Goal: Task Accomplishment & Management: Use online tool/utility

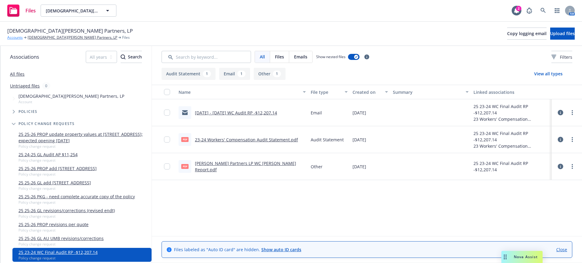
click at [16, 37] on link "Accounts" at bounding box center [14, 37] width 15 height 5
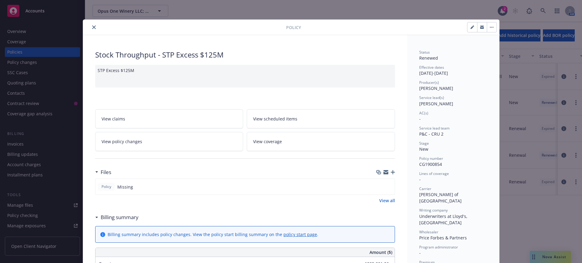
click at [92, 25] on icon "close" at bounding box center [94, 27] width 4 height 4
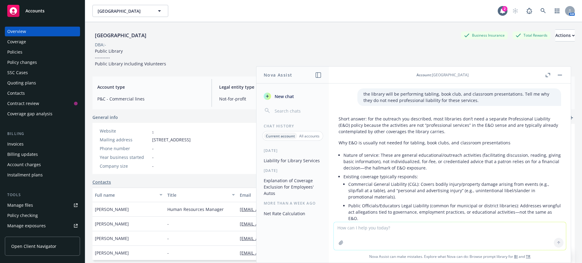
scroll to position [114, 0]
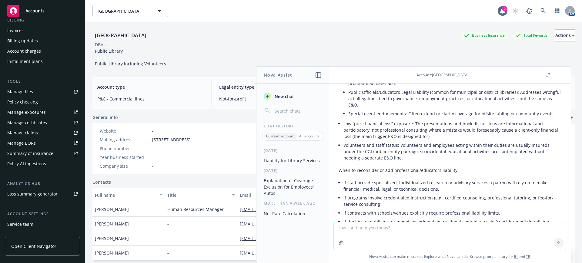
click at [38, 9] on span "Accounts" at bounding box center [34, 10] width 19 height 5
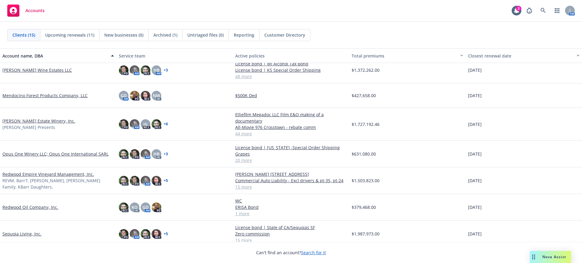
scroll to position [208, 0]
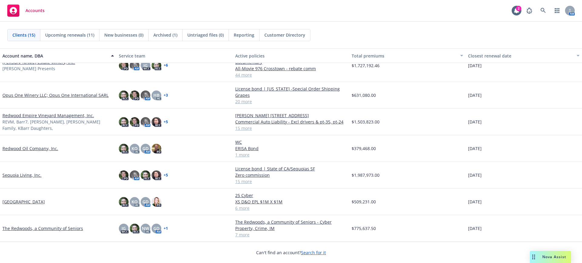
click at [22, 117] on link "Redwood Empire Vineyard Management, Inc." at bounding box center [48, 115] width 92 height 6
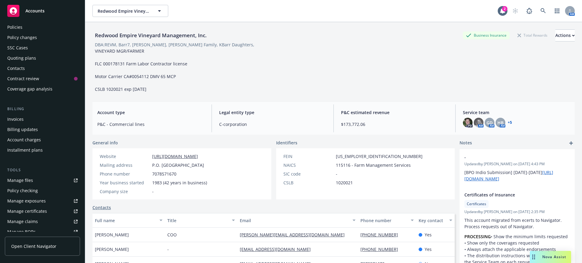
scroll to position [38, 0]
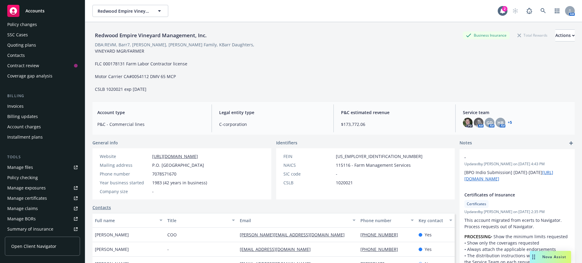
click at [21, 166] on div "Manage files" at bounding box center [20, 168] width 26 height 10
click at [35, 10] on span "Accounts" at bounding box center [34, 10] width 19 height 5
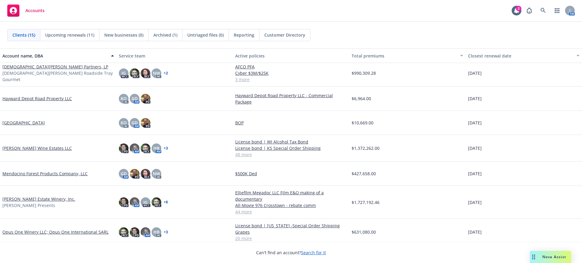
scroll to position [114, 0]
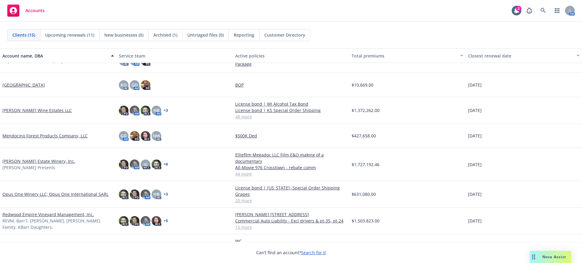
click at [27, 161] on link "[PERSON_NAME] Estate Winery, Inc." at bounding box center [38, 161] width 73 height 6
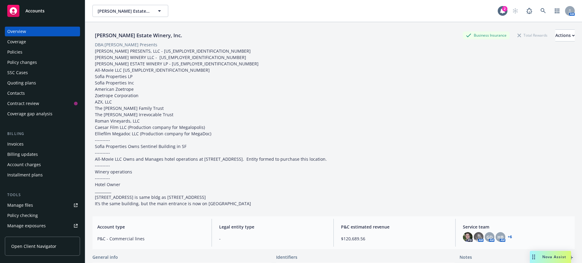
click at [12, 51] on div "Policies" at bounding box center [14, 52] width 15 height 10
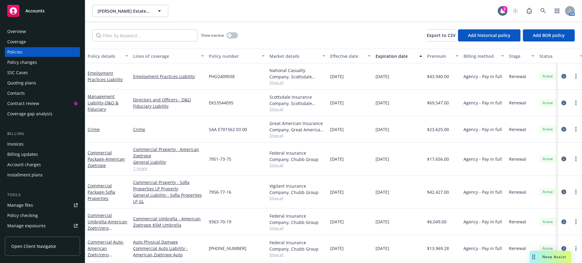
scroll to position [38, 0]
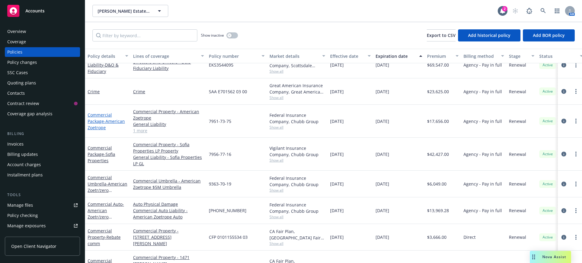
click at [95, 115] on link "Commercial Package - American Zoetrope" at bounding box center [106, 121] width 37 height 18
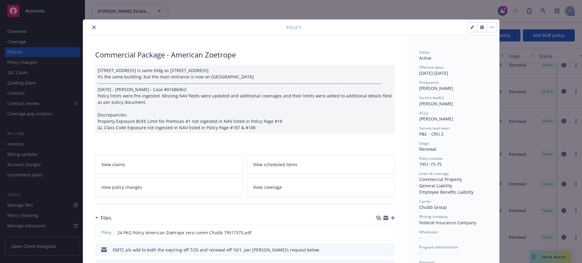
click at [92, 25] on icon "close" at bounding box center [94, 27] width 4 height 4
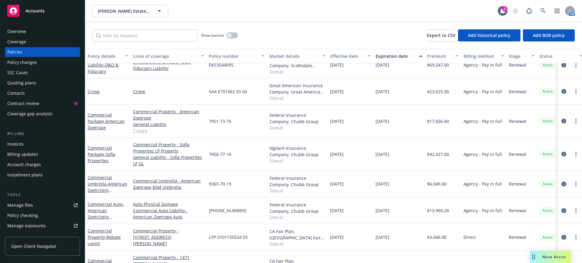
click at [34, 9] on span "Accounts" at bounding box center [34, 10] width 19 height 5
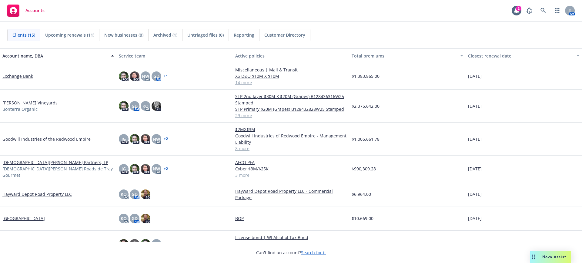
click at [546, 258] on span "Nova Assist" at bounding box center [554, 257] width 24 height 5
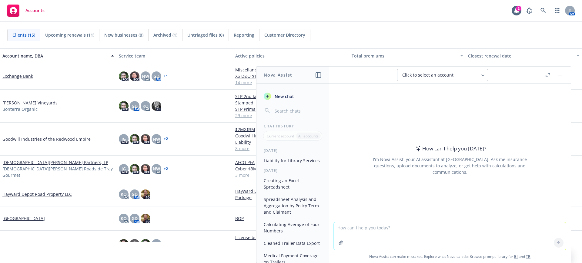
click at [335, 225] on textarea at bounding box center [450, 236] width 232 height 28
type textarea "premium increase from 17674 to 22267"
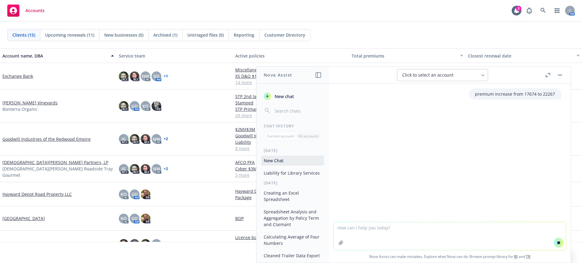
click at [335, 228] on textarea at bounding box center [450, 236] width 232 height 28
drag, startPoint x: 470, startPoint y: 94, endPoint x: 551, endPoint y: 92, distance: 80.3
click at [551, 92] on div "premium increase from 17674 to 22267" at bounding box center [515, 93] width 92 height 11
copy p "premium increase from 17674 to 22267"
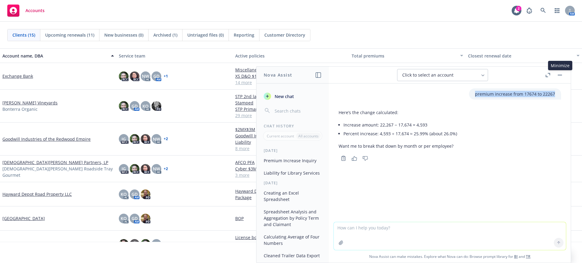
click at [560, 75] on icon "button" at bounding box center [560, 75] width 4 height 1
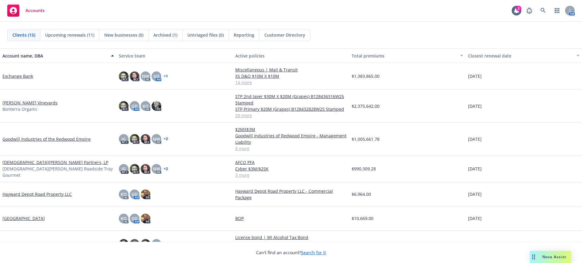
click at [24, 165] on link "Gott's Partners, LP" at bounding box center [55, 162] width 106 height 6
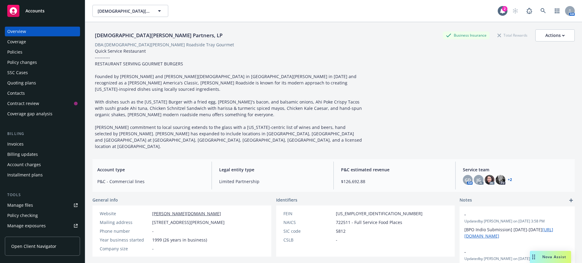
drag, startPoint x: 537, startPoint y: 5, endPoint x: 430, endPoint y: 123, distance: 159.0
click at [430, 123] on div "Gott's Partners, LP Business Insurance Total Rewards Actions DBA: Gott's Roadsi…" at bounding box center [333, 89] width 482 height 120
click at [33, 8] on span "Accounts" at bounding box center [34, 10] width 19 height 5
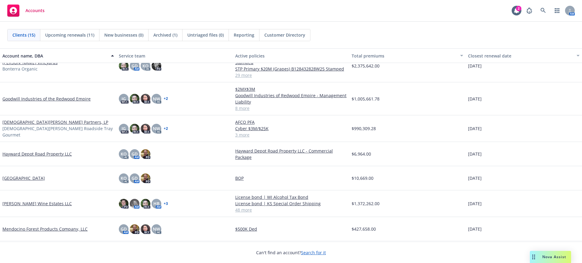
scroll to position [76, 0]
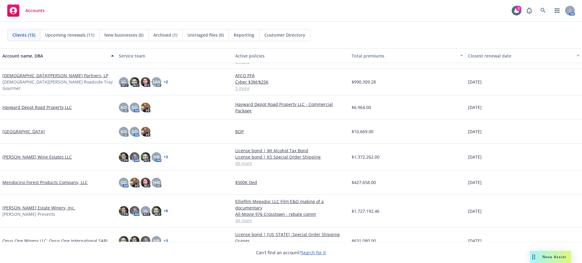
click at [19, 77] on link "Gott's Partners, LP" at bounding box center [55, 75] width 106 height 6
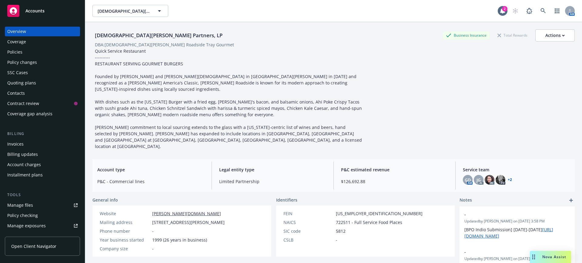
click at [15, 51] on div "Policies" at bounding box center [14, 52] width 15 height 10
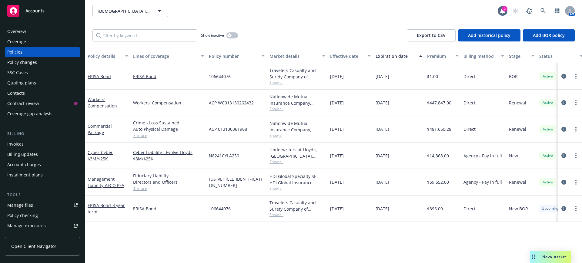
click at [28, 204] on div "Manage files" at bounding box center [20, 206] width 26 height 10
click at [15, 50] on div "Policies" at bounding box center [14, 52] width 15 height 10
click at [113, 37] on input "Filter by keyword..." at bounding box center [144, 35] width 105 height 12
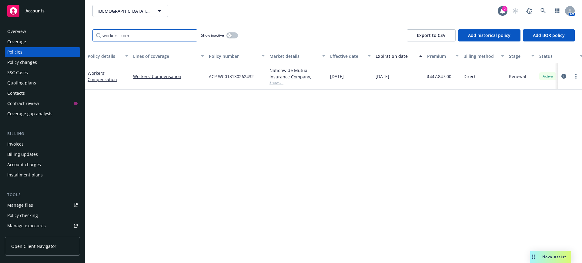
type input "workers' com"
click at [234, 34] on button "button" at bounding box center [232, 35] width 12 height 6
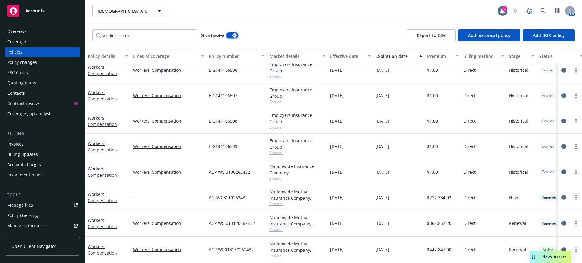
scroll to position [6, 0]
click at [99, 218] on link "Workers' Compensation" at bounding box center [102, 224] width 29 height 12
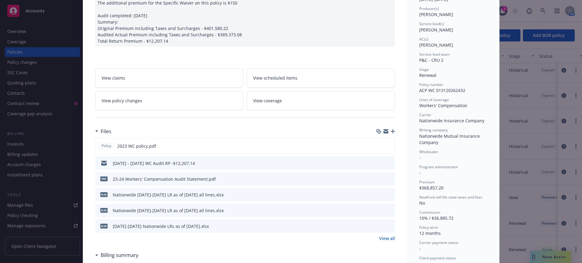
scroll to position [76, 0]
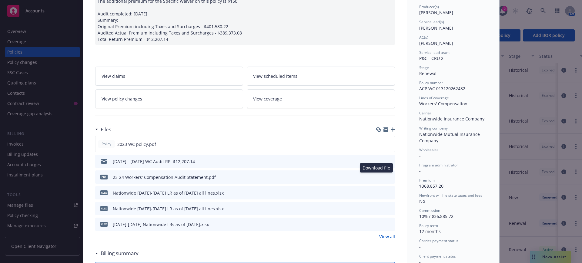
click at [377, 176] on icon "download file" at bounding box center [379, 177] width 4 height 4
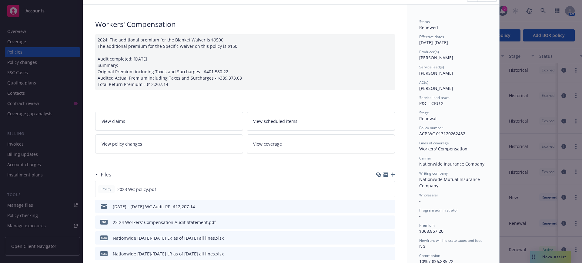
scroll to position [0, 0]
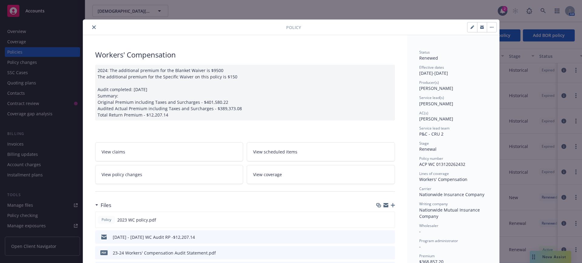
click at [92, 26] on icon "close" at bounding box center [94, 27] width 4 height 4
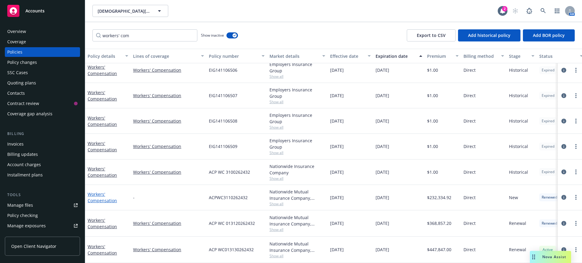
click at [99, 192] on link "Workers' Compensation" at bounding box center [102, 198] width 29 height 12
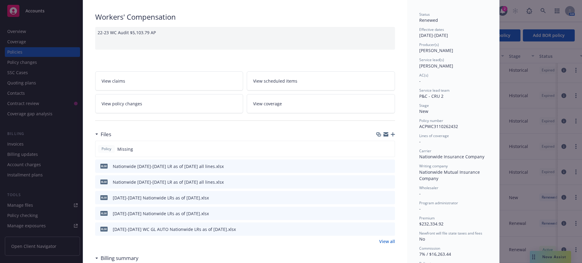
scroll to position [76, 0]
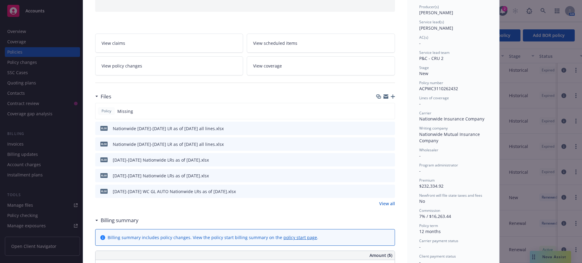
click at [379, 203] on link "View all" at bounding box center [387, 204] width 16 height 6
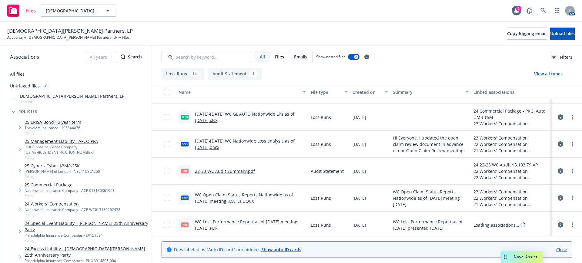
scroll to position [114, 0]
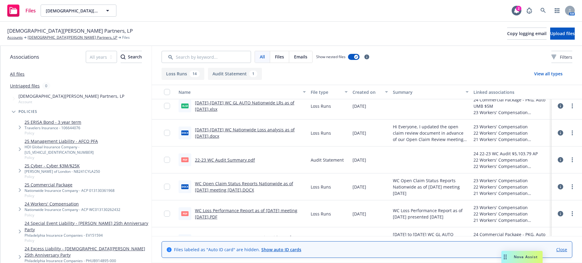
click at [558, 158] on icon at bounding box center [560, 159] width 5 height 5
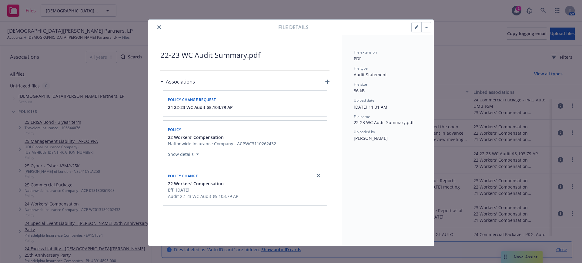
drag, startPoint x: 155, startPoint y: 25, endPoint x: 150, endPoint y: 33, distance: 9.7
click at [157, 25] on icon "close" at bounding box center [159, 27] width 4 height 4
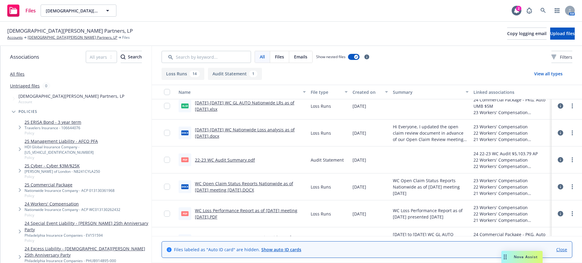
click at [211, 158] on link "22-23 WC Audit Summary.pdf" at bounding box center [225, 160] width 60 height 6
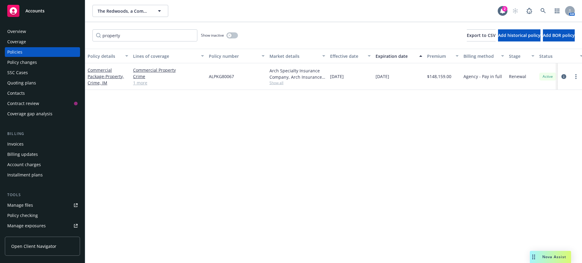
click at [27, 82] on div "Quoting plans" at bounding box center [21, 83] width 29 height 10
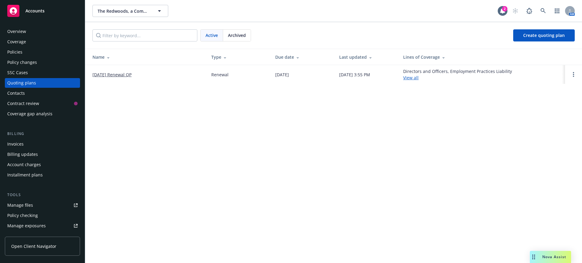
click at [128, 74] on link "[DATE] Renewal QP" at bounding box center [111, 75] width 39 height 6
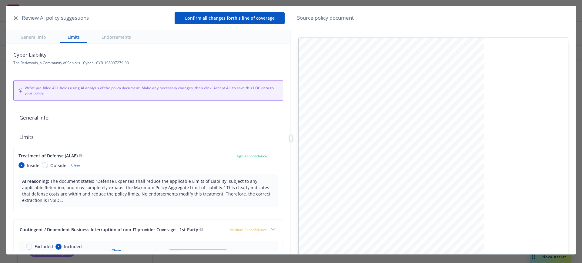
click at [14, 16] on button "button" at bounding box center [15, 18] width 7 height 7
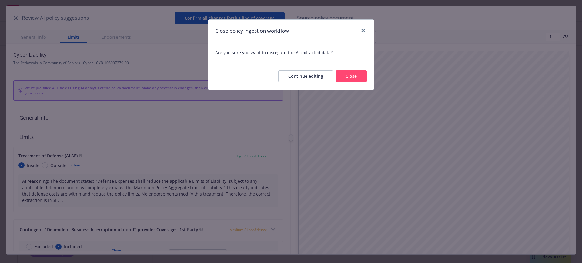
click at [358, 72] on button "Close" at bounding box center [350, 76] width 31 height 12
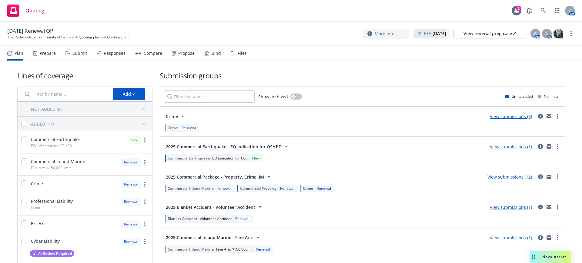
click at [78, 52] on div "Submit" at bounding box center [79, 53] width 15 height 5
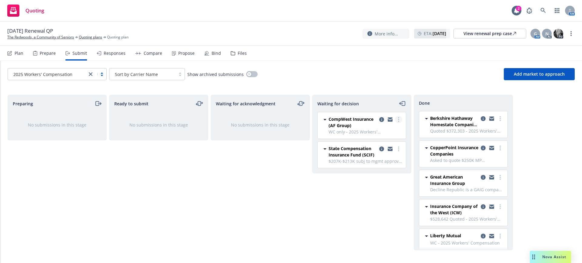
click at [399, 118] on icon "more" at bounding box center [398, 119] width 1 height 5
click at [391, 155] on span "Add accepted decision" at bounding box center [371, 156] width 61 height 6
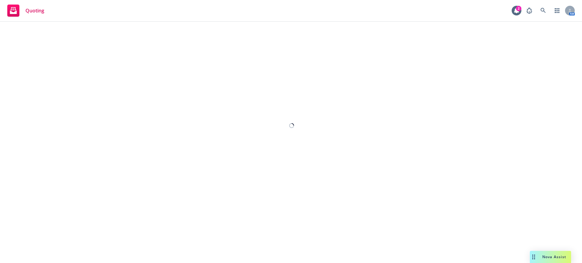
select select "12"
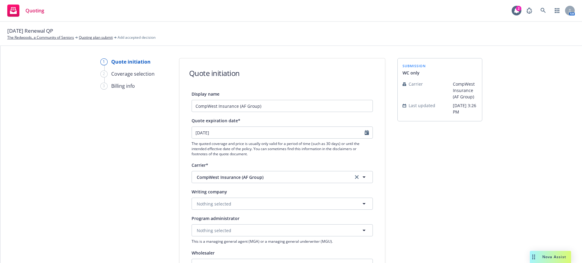
scroll to position [38, 0]
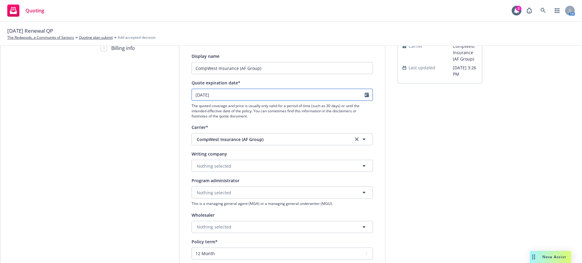
click at [365, 94] on icon "Calendar" at bounding box center [367, 94] width 4 height 5
select select "10"
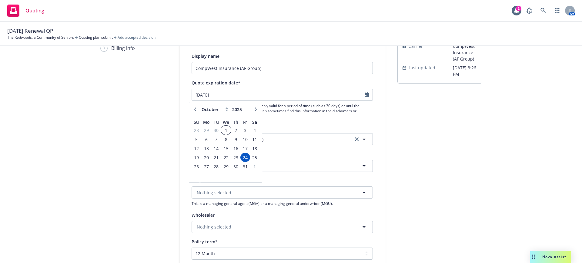
click at [225, 129] on span "1" at bounding box center [226, 131] width 9 height 8
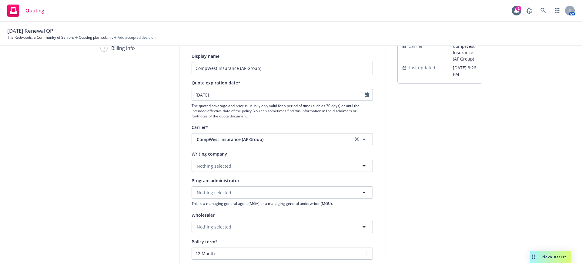
type input "10/01/2025"
click at [211, 166] on span "Nothing selected" at bounding box center [214, 166] width 35 height 6
click at [222, 186] on span "CompWest Insurance Company" at bounding box center [230, 183] width 65 height 6
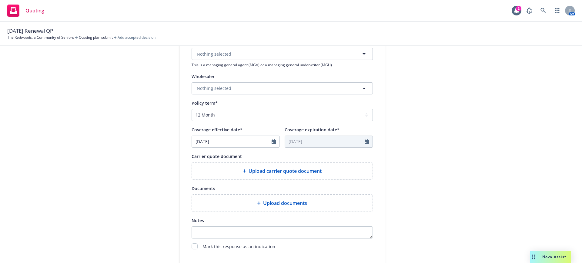
scroll to position [189, 0]
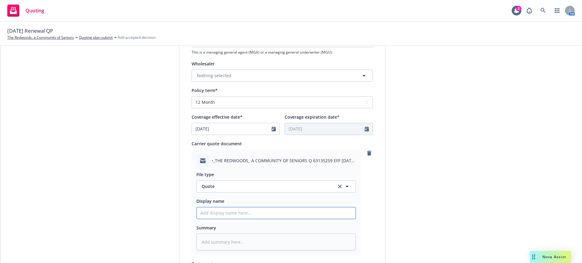
click at [200, 213] on input "Display name" at bounding box center [276, 214] width 159 height 12
type textarea "x"
type input "E"
type textarea "x"
type input "EM"
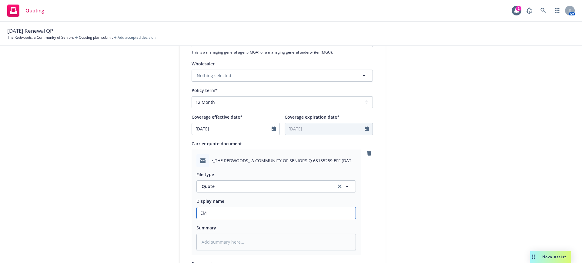
type textarea "x"
type input "EMF"
type textarea "x"
type input "EMFC"
type textarea "x"
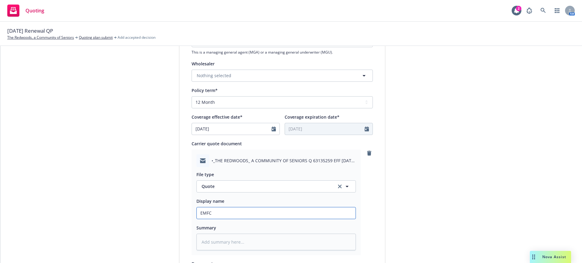
type input "EMFC"
type textarea "x"
type input "EMFC C"
type textarea "x"
type input "EMFC"
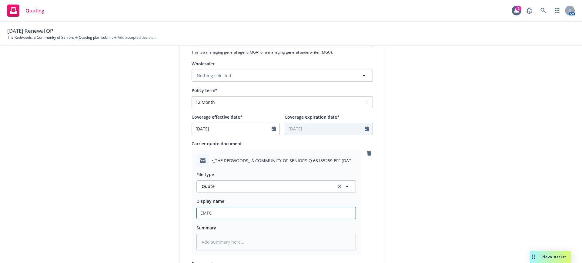
type textarea "x"
type input "EMFC W"
type textarea "x"
type input "EMFC WC"
type textarea "x"
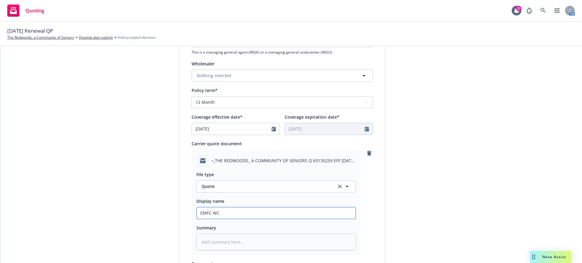
type input "EMFC WC"
type textarea "x"
type input "EMFC WC"
type textarea "x"
type input "EMFC W"
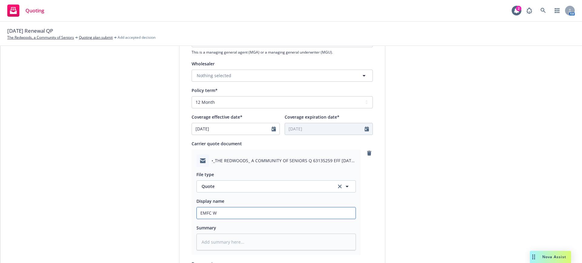
type textarea "x"
type input "EMFC WC"
type textarea "x"
type input "EMFC WCo"
type textarea "x"
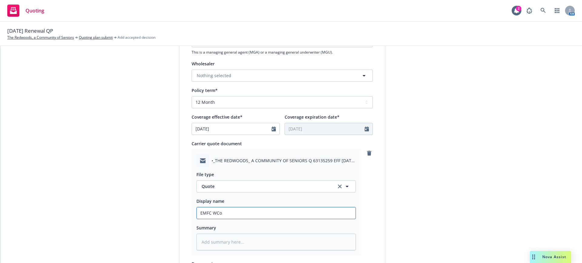
type input "EMFC WCom"
type textarea "x"
type input "EMFC WComp"
type textarea "x"
type input "EMFC WCom"
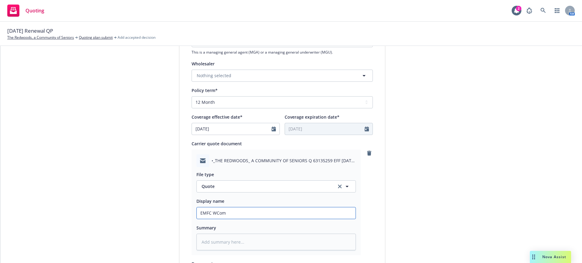
type textarea "x"
type input "EMFC WCo"
type textarea "x"
type input "EMFC WC"
type textarea "x"
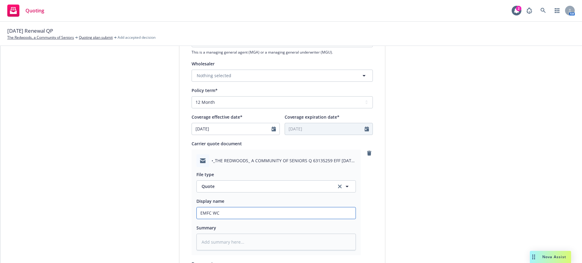
type input "EMFC W"
type textarea "x"
type input "EMFC WC"
type textarea "x"
type input "EMFC WC"
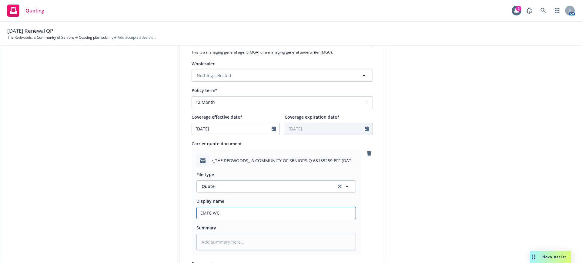
type textarea "x"
type input "EMFC WC C"
type textarea "x"
type input "EMFC WC Co"
type textarea "x"
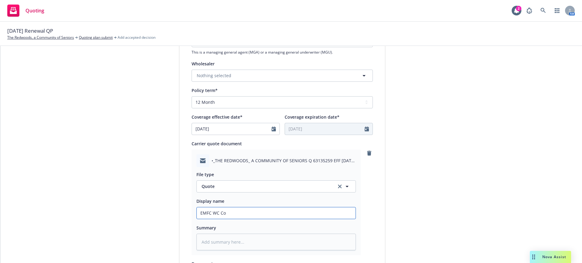
type input "EMFC WC Com"
type textarea "x"
type input "EMFC WC Comp"
type textarea "x"
type input "EMFC WC CompW"
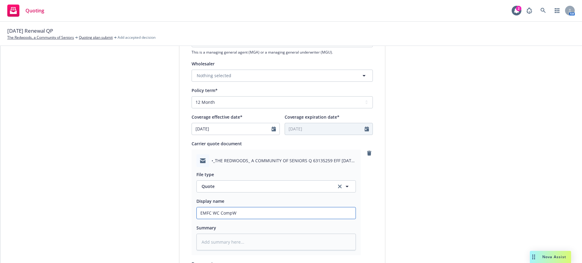
type textarea "x"
type input "EMFC WC CompWe"
type textarea "x"
type input "EMFC WC CompWes"
type textarea "x"
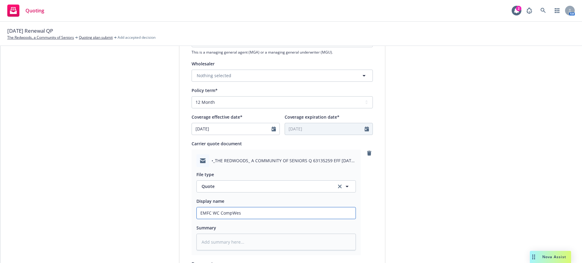
type input "EMFC WC CompWest"
type textarea "x"
type input "EMFC WC CompWest"
type textarea "x"
type input "EMFC WC CompWest i"
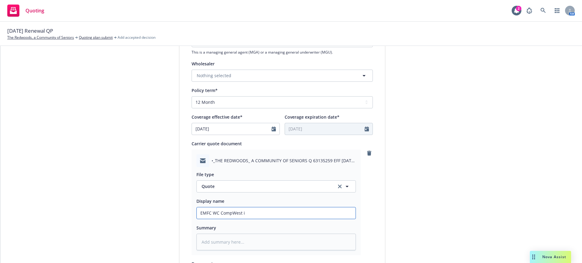
type textarea "x"
type input "EMFC WC CompWest in"
type textarea "x"
type input "EMFC WC CompWest ind"
type textarea "x"
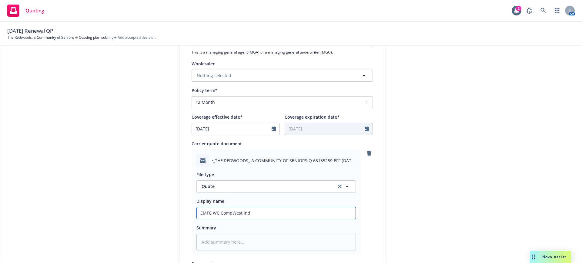
type input "EMFC WC CompWest indi"
type textarea "x"
type input "EMFC WC CompWest indic"
type textarea "x"
type input "EMFC WC CompWest indica"
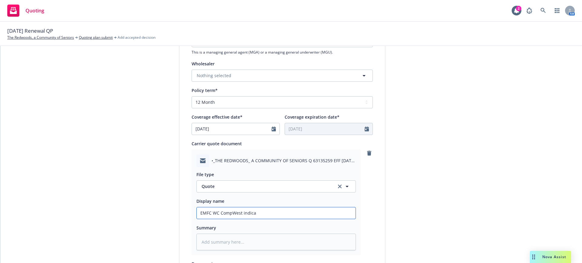
type textarea "x"
type input "EMFC WC CompWest indicat"
type textarea "x"
type input "EMFC WC CompWest indicati"
type textarea "x"
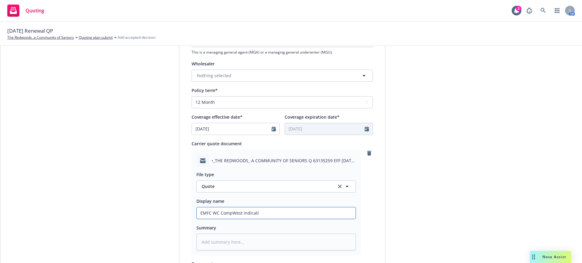
type input "EMFC WC CompWest indicatio"
type textarea "x"
type input "EMFC WC CompWest indication"
type textarea "x"
type input "EMFC WC CompWest indication"
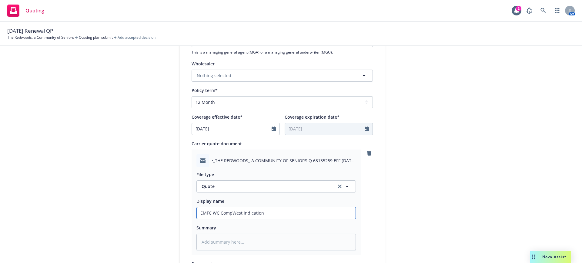
type textarea "x"
type input "EMFC WC CompWest indication $"
type textarea "x"
type input "EMFC WC CompWest indication $3"
type textarea "x"
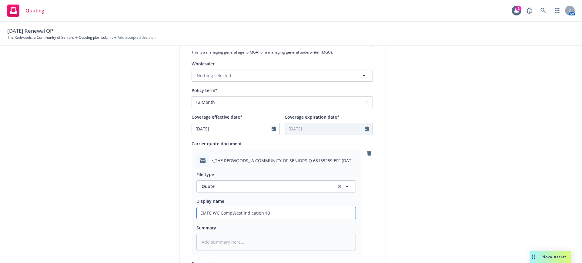
type input "EMFC WC CompWest indication $35"
type textarea "x"
type input "EMFC WC CompWest indication $355"
type textarea "x"
type input "EMFC WC CompWest indication $355,"
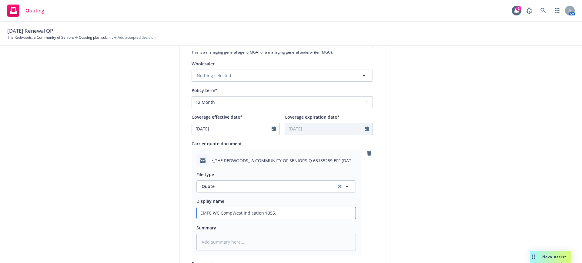
type textarea "x"
type input "EMFC WC CompWest indication $355,8"
type textarea "x"
type input "EMFC WC CompWest indication $355,89"
type textarea "x"
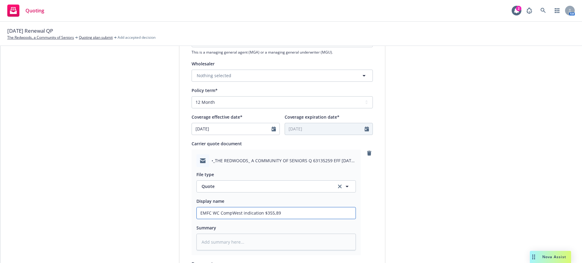
type input "EMFC WC CompWest indication $355,890"
type textarea "x"
type input "EMFC WC CompWest indication $355,890"
click at [197, 239] on textarea at bounding box center [275, 242] width 159 height 17
paste textarea "[EXTERNAL] Hi Gail, I thought I sent you a note on The Redwoods. I’m looking at…"
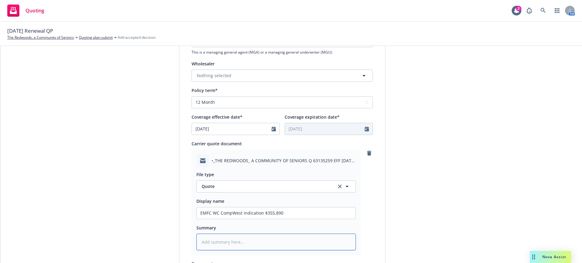
type textarea "x"
type textarea "[EXTERNAL] Hi Gail, I thought I sent you a note on The Redwoods. I’m looking at…"
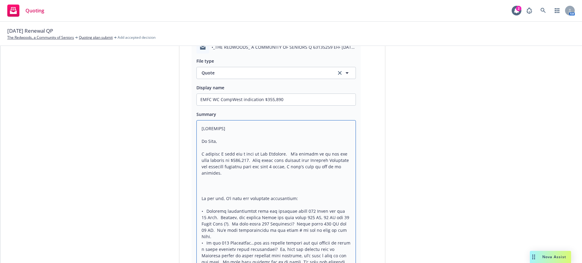
scroll to position [341, 0]
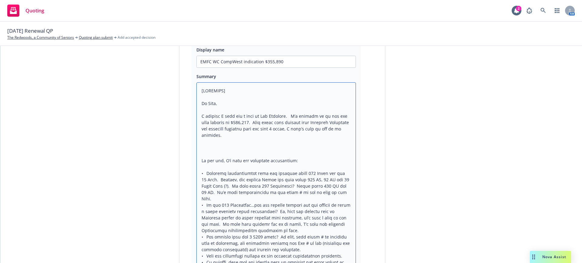
drag, startPoint x: 197, startPoint y: 89, endPoint x: 242, endPoint y: 89, distance: 45.2
type textarea "x"
type textarea "Hi Gail, I thought I sent you a note on The Redwoods. I’m looking at an out the…"
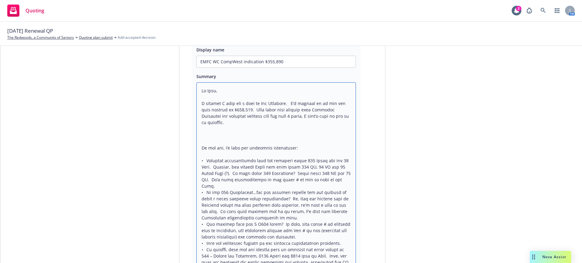
type textarea "x"
type textarea "Hi Gail, I thought I sent you a note on The Redwoods. I’m looking at an out the…"
type textarea "x"
type textarea "Hi Gail, I thought I sent you a note on The Redwoods. I’m looking at an out the…"
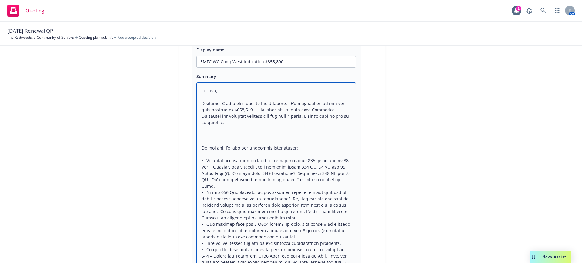
type textarea "x"
type textarea "Hi Gail, I thought I sent you a note on The Redwoods. I’m looking at an out the…"
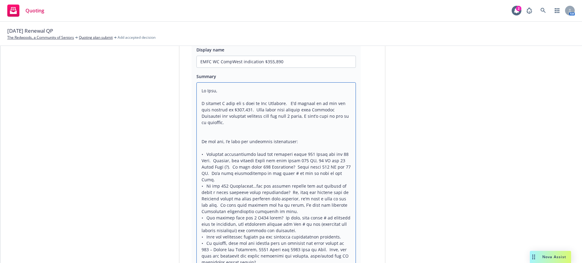
type textarea "x"
type textarea "Hi Gail, I thought I sent you a note on The Redwoods. I’m looking at an out the…"
type textarea "x"
type textarea "Hi Gail, I thought I sent you a note on The Redwoods. I’m looking at an out the…"
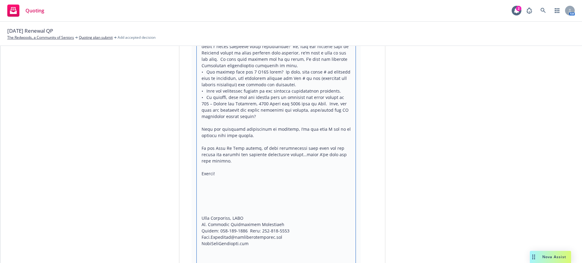
scroll to position [492, 0]
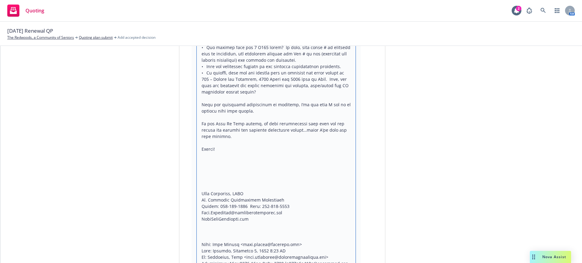
drag, startPoint x: 201, startPoint y: 157, endPoint x: 200, endPoint y: 182, distance: 25.5
type textarea "x"
type textarea "Hi Gail, I thought I sent you a note on The Redwoods. I’m looking at an out the…"
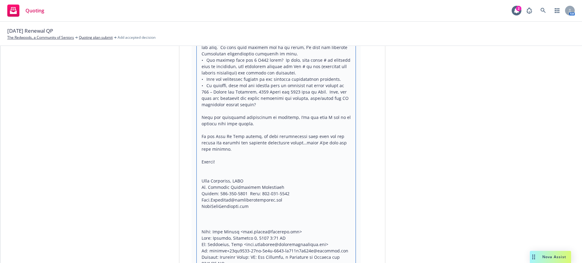
scroll to position [0, 0]
type textarea "x"
type textarea "Hi Gail, I thought I sent you a note on The Redwoods. I’m looking at an out the…"
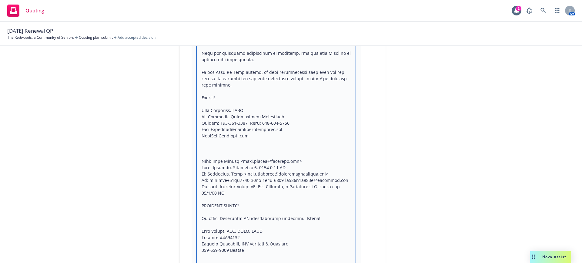
scroll to position [568, 0]
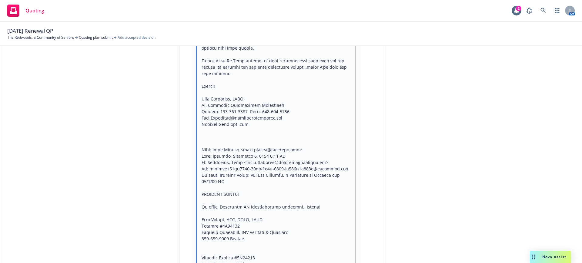
type textarea "x"
type textarea "Hi Gail, I thought I sent you a note on The Redwoods. I’m looking at an out the…"
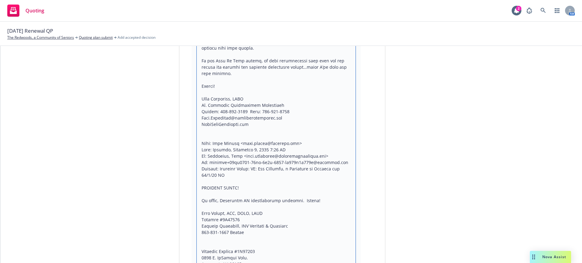
drag, startPoint x: 198, startPoint y: 181, endPoint x: 256, endPoint y: 178, distance: 58.5
type textarea "x"
type textarea "Hi Gail, I thought I sent you a note on The Redwoods. I’m looking at an out the…"
type textarea "x"
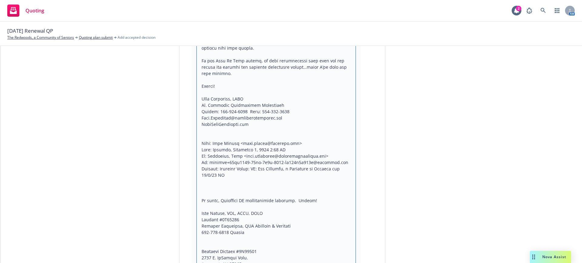
type textarea "Hi Gail, I thought I sent you a note on The Redwoods. I’m looking at an out the…"
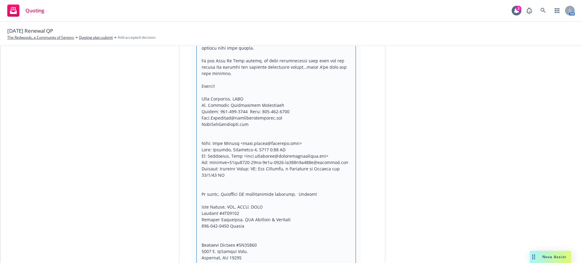
type textarea "x"
type textarea "Hi Gail, I thought I sent you a note on The Redwoods. I’m looking at an out the…"
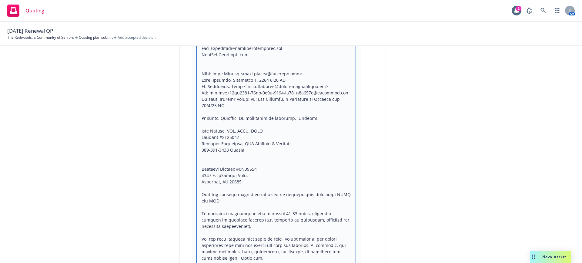
scroll to position [644, 0]
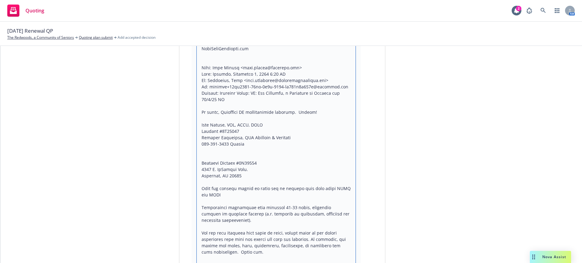
drag, startPoint x: 240, startPoint y: 138, endPoint x: 273, endPoint y: 245, distance: 111.2
type textarea "x"
type textarea "Hi Gail, I thought I sent you a note on The Redwoods. I’m looking at an out the…"
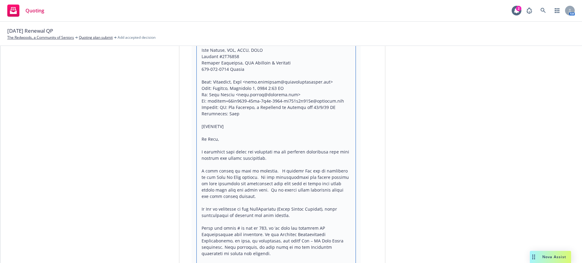
scroll to position [720, 0]
drag, startPoint x: 198, startPoint y: 120, endPoint x: 241, endPoint y: 117, distance: 43.8
click at [240, 117] on textarea at bounding box center [275, 250] width 159 height 1092
type textarea "x"
type textarea "Hi Gail, I thought I sent you a note on The Redwoods. I’m looking at an out the…"
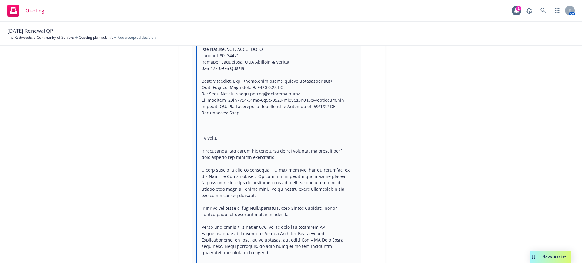
type textarea "x"
type textarea "Hi Gail, I thought I sent you a note on The Redwoods. I’m looking at an out the…"
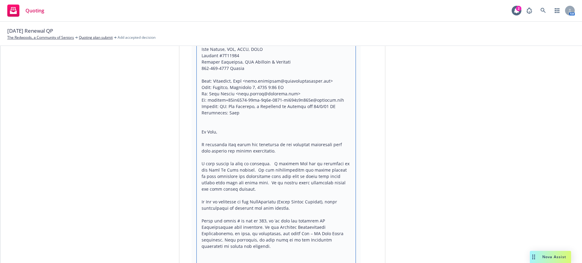
type textarea "x"
type textarea "Hi Gail, I thought I sent you a note on The Redwoods. I’m looking at an out the…"
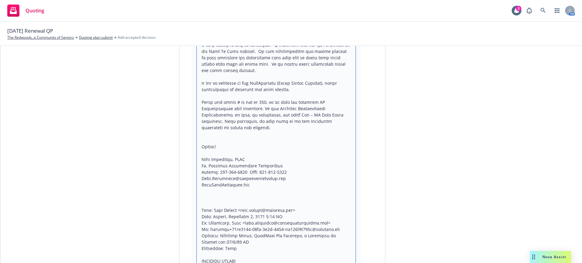
scroll to position [833, 0]
click at [199, 178] on textarea at bounding box center [275, 129] width 159 height 1079
type textarea "x"
type textarea "Hi Gail, I thought I sent you a note on The Redwoods. I’m looking at an out the…"
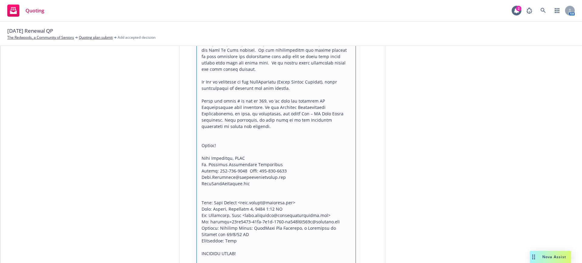
type textarea "x"
type textarea "Hi Gail, I thought I sent you a note on The Redwoods. I’m looking at an out the…"
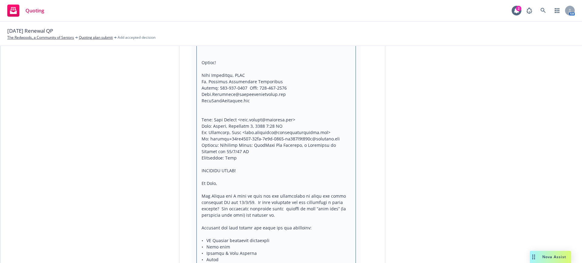
scroll to position [947, 0]
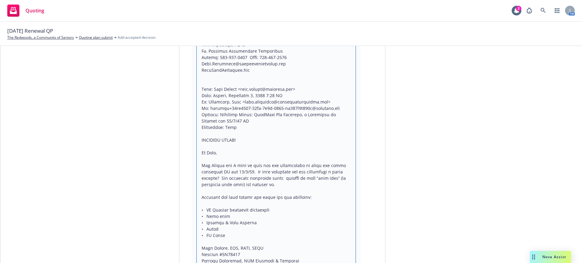
drag, startPoint x: 195, startPoint y: 125, endPoint x: 248, endPoint y: 127, distance: 53.1
click at [248, 127] on textarea at bounding box center [275, 12] width 159 height 1073
type textarea "x"
type textarea "Hi Gail, I thought I sent you a note on The Redwoods. I’m looking at an out the…"
type textarea "x"
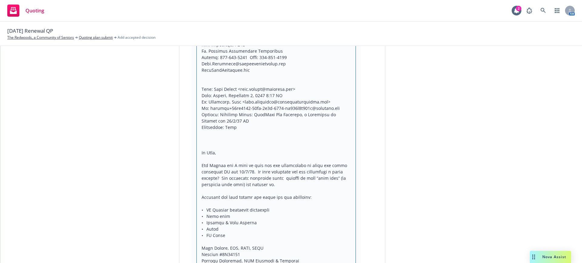
type textarea "Hi Gail, I thought I sent you a note on The Redwoods. I’m looking at an out the…"
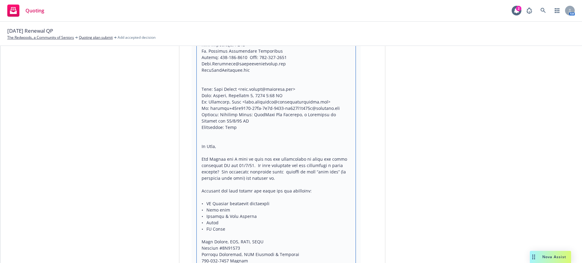
type textarea "x"
type textarea "Hi Gail, I thought I sent you a note on The Redwoods. I’m looking at an out the…"
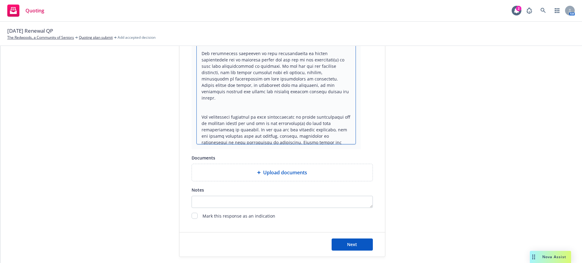
scroll to position [1345, 0]
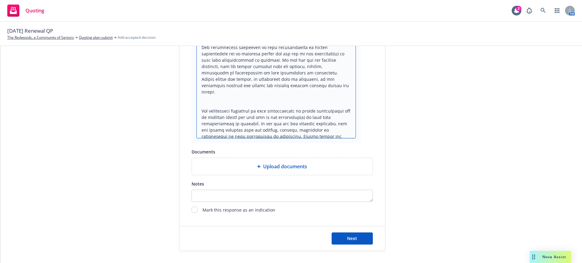
drag, startPoint x: 242, startPoint y: 129, endPoint x: 263, endPoint y: 123, distance: 22.2
type textarea "x"
type textarea "Hi Gail, I thought I sent you a note on The Redwoods. I’m looking at an out the…"
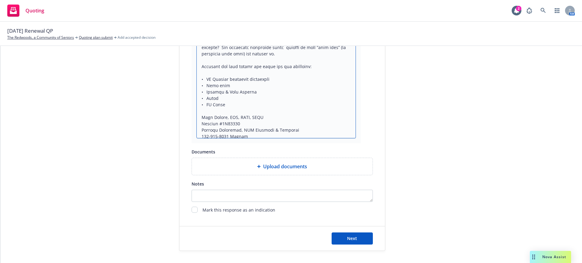
scroll to position [1065, 0]
type textarea "x"
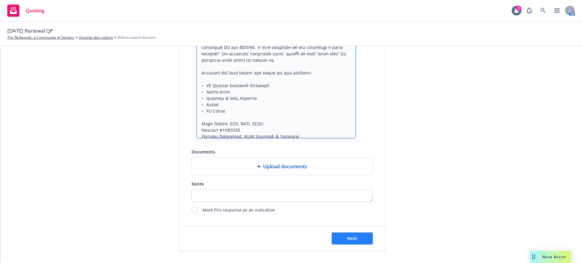
type textarea "Hi Gail, I thought I sent you a note on The Redwoods. I’m looking at an out the…"
click at [350, 237] on span "Next" at bounding box center [352, 239] width 10 height 6
type textarea "x"
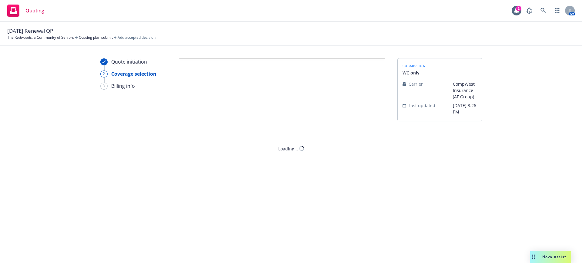
scroll to position [0, 0]
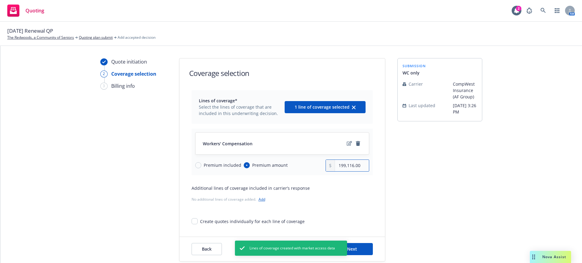
drag, startPoint x: 353, startPoint y: 165, endPoint x: 328, endPoint y: 163, distance: 24.9
click at [328, 163] on div "199,116.00" at bounding box center [347, 166] width 44 height 12
type input "355,890.00"
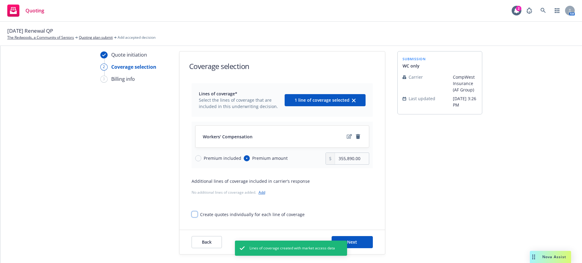
scroll to position [11, 0]
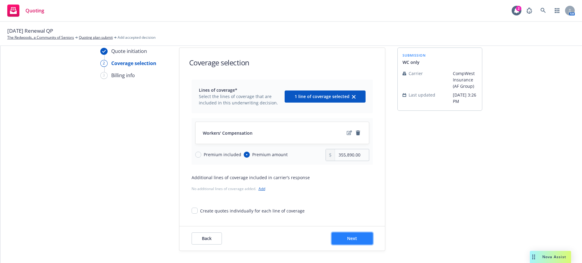
click at [347, 237] on span "Next" at bounding box center [352, 239] width 10 height 6
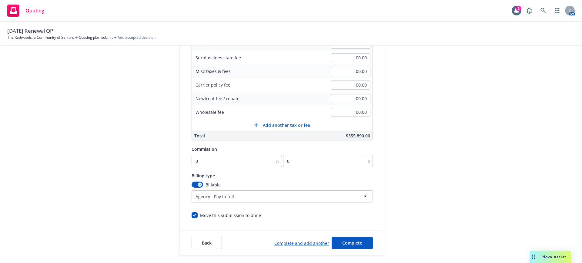
scroll to position [117, 0]
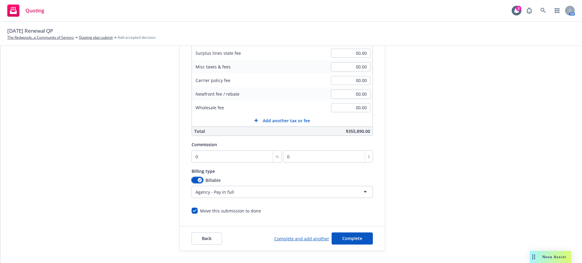
click at [198, 179] on div "button" at bounding box center [200, 180] width 4 height 4
select select
click at [194, 155] on input "0" at bounding box center [237, 157] width 91 height 12
type input "1"
type input "3558.9"
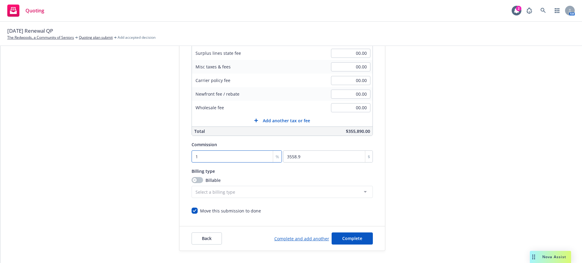
type input "10"
type input "35589"
type input "10"
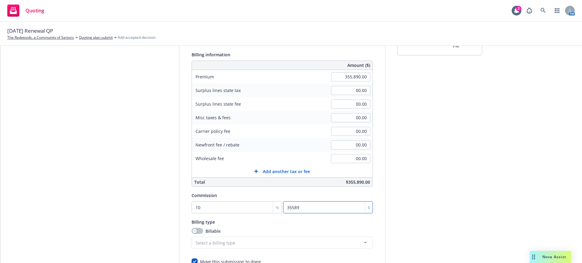
scroll to position [114, 0]
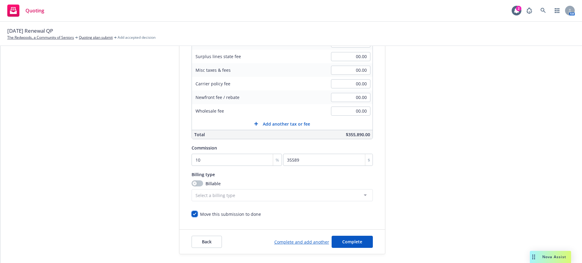
click at [192, 214] on input "Move this submission to done" at bounding box center [195, 214] width 6 height 6
checkbox input "false"
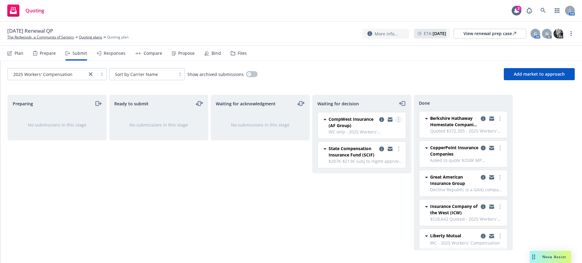
click at [398, 118] on circle "more" at bounding box center [398, 117] width 1 height 1
click at [388, 156] on span "Add accepted decision" at bounding box center [371, 156] width 61 height 6
select select "12"
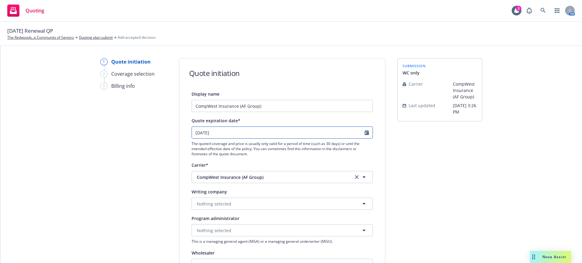
click at [365, 132] on icon "Calendar" at bounding box center [367, 132] width 4 height 5
select select "10"
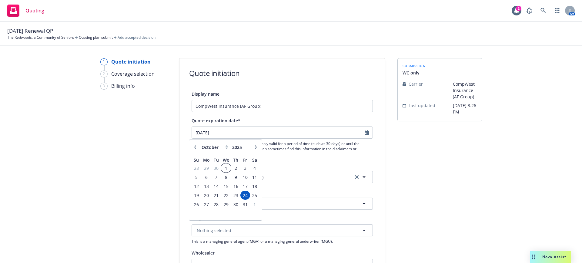
click at [226, 168] on span "1" at bounding box center [226, 169] width 9 height 8
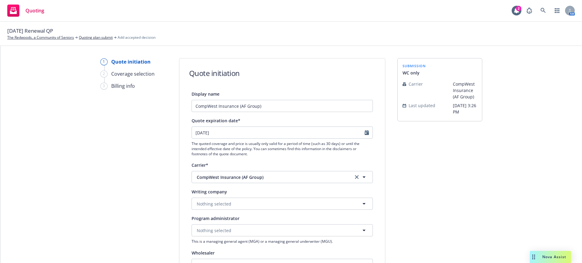
type input "10/01/2025"
click at [201, 203] on span "Nothing selected" at bounding box center [214, 204] width 35 height 6
click at [202, 222] on strong "CompWest Insurance Company" at bounding box center [230, 221] width 65 height 6
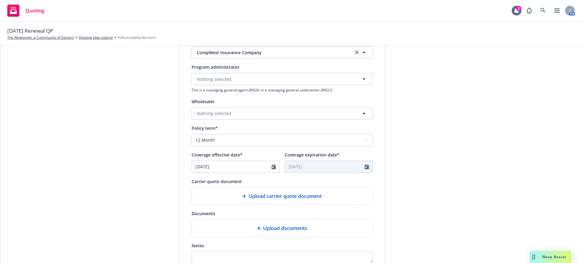
scroll to position [189, 0]
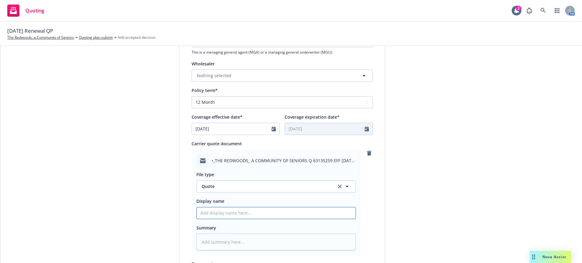
click at [197, 212] on input "Display name" at bounding box center [276, 214] width 159 height 12
type textarea "x"
type input "E"
type textarea "x"
type input "EM"
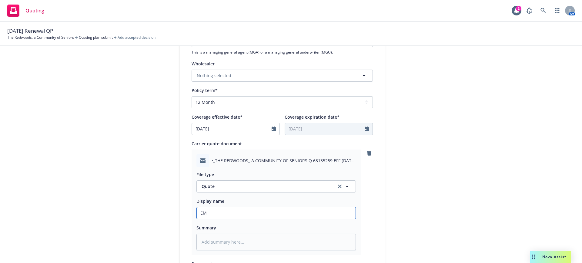
type textarea "x"
type input "EMF"
type textarea "x"
type input "EMFC"
type textarea "x"
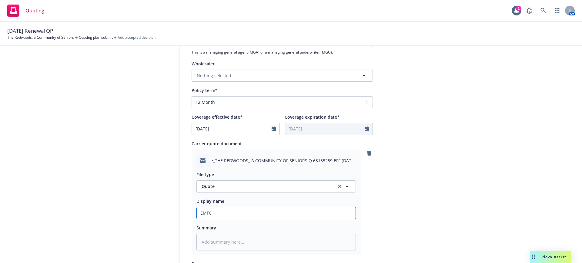
type input "EMFC"
type textarea "x"
type input "EMFC W"
type textarea "x"
type input "EMFC WC"
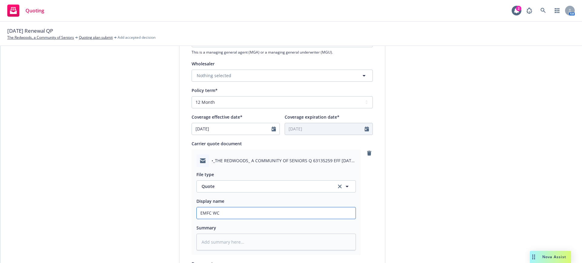
type textarea "x"
type input "EMFC WC"
type textarea "x"
type input "EMFC WC C"
type textarea "x"
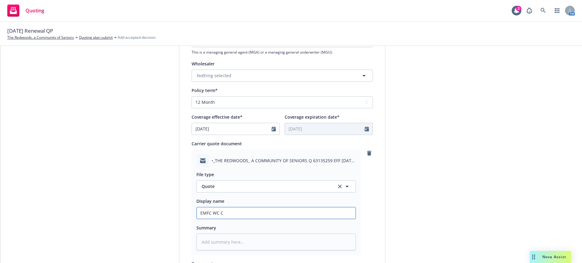
type input "EMFC WC Co"
type textarea "x"
type input "EMFC WC Com"
type textarea "x"
type input "EMFC WC Comp"
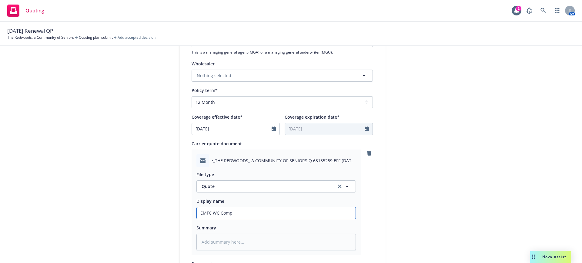
type textarea "x"
type input "EMFC WC CompW"
type textarea "x"
type input "EMFC WC CompWe"
type textarea "x"
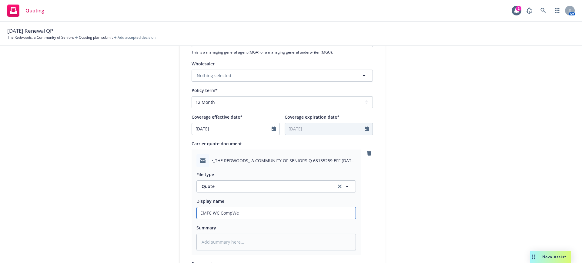
type input "EMFC WC CompWes"
type textarea "x"
type input "EMFC WC CompWest"
type textarea "x"
type input "EMFC WC CompWest"
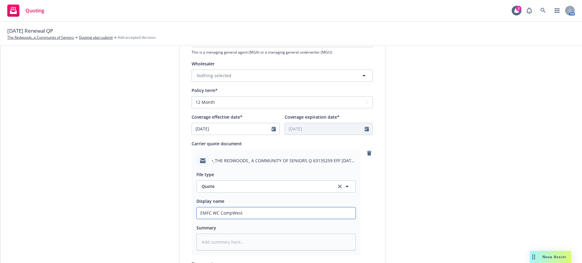
type textarea "x"
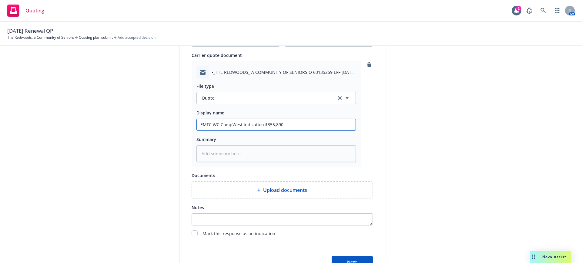
scroll to position [302, 0]
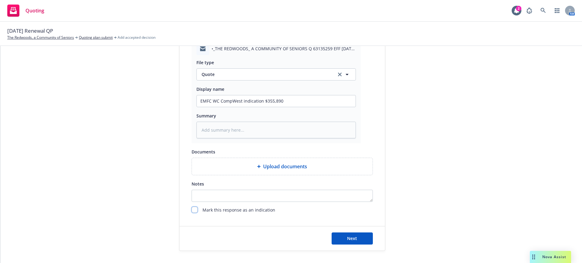
click at [192, 211] on input "checkbox" at bounding box center [195, 210] width 6 height 6
click at [347, 238] on span "Next" at bounding box center [352, 239] width 10 height 6
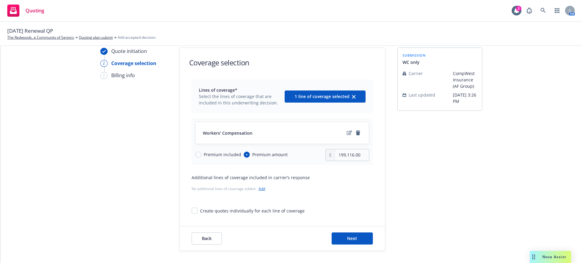
scroll to position [11, 0]
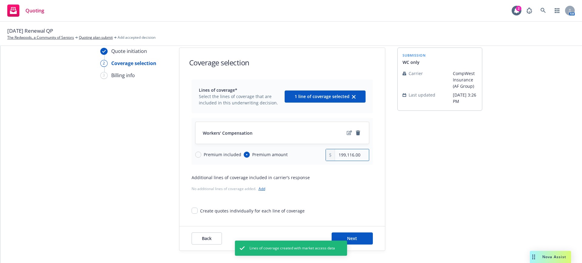
drag, startPoint x: 336, startPoint y: 155, endPoint x: 364, endPoint y: 155, distance: 27.9
click at [364, 155] on input "199,116.00" at bounding box center [352, 155] width 34 height 12
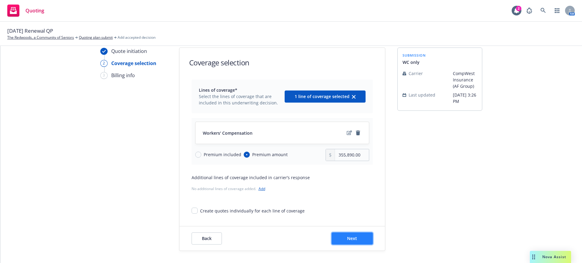
click at [351, 237] on span "Next" at bounding box center [352, 239] width 10 height 6
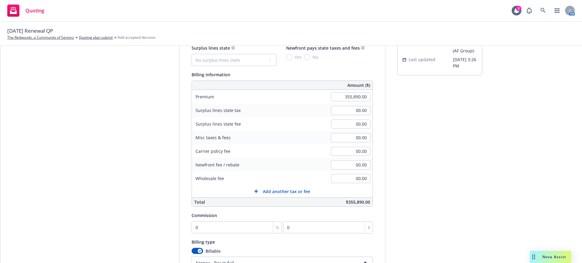
scroll to position [86, 0]
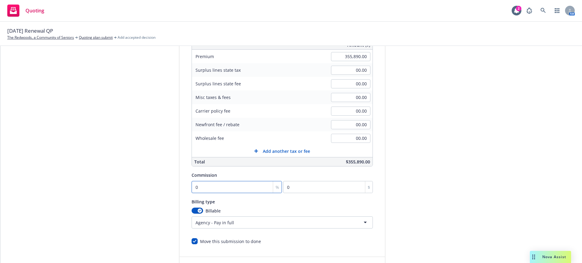
click at [192, 185] on input "0" at bounding box center [237, 187] width 91 height 12
click at [198, 211] on icon "button" at bounding box center [199, 211] width 2 height 2
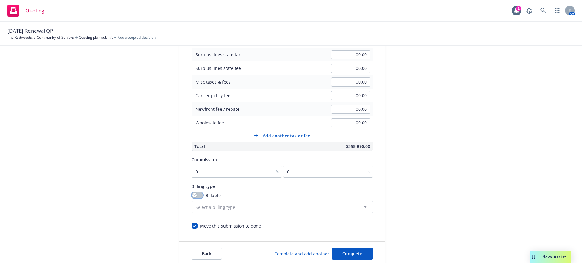
scroll to position [117, 0]
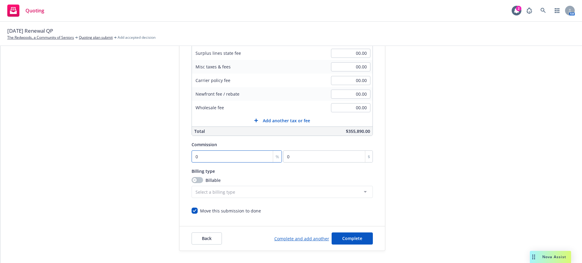
click at [196, 155] on input "0" at bounding box center [237, 157] width 91 height 12
click at [343, 236] on span "Complete" at bounding box center [352, 239] width 20 height 6
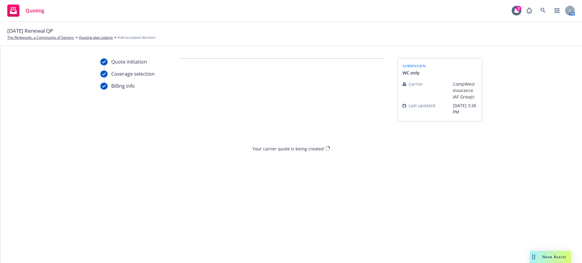
scroll to position [0, 0]
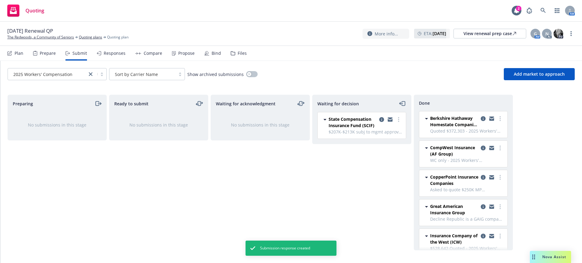
click at [109, 52] on div "Responses" at bounding box center [115, 53] width 22 height 5
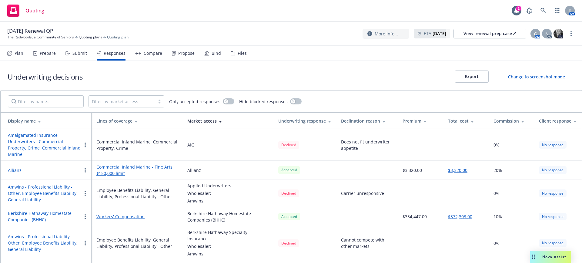
click at [115, 120] on div "Lines of coverage" at bounding box center [136, 121] width 81 height 6
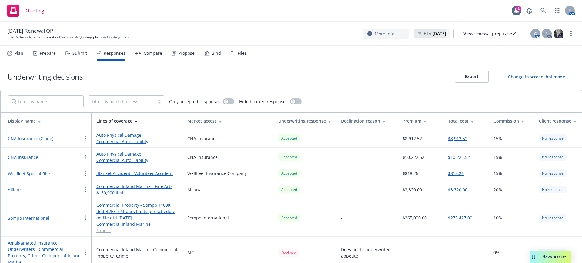
click at [120, 120] on div "Lines of coverage" at bounding box center [136, 121] width 81 height 6
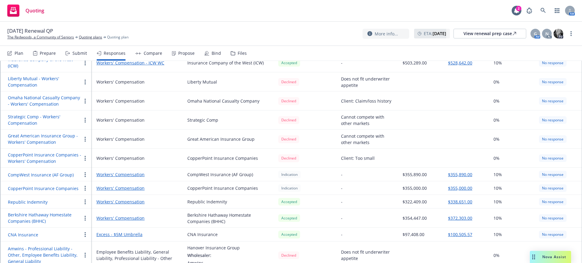
scroll to position [114, 0]
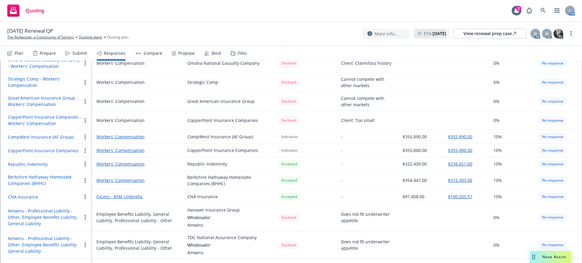
click at [81, 53] on div "Submit" at bounding box center [79, 53] width 15 height 5
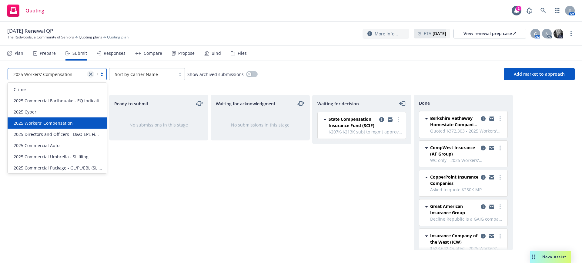
click at [89, 74] on icon "close" at bounding box center [91, 74] width 4 height 4
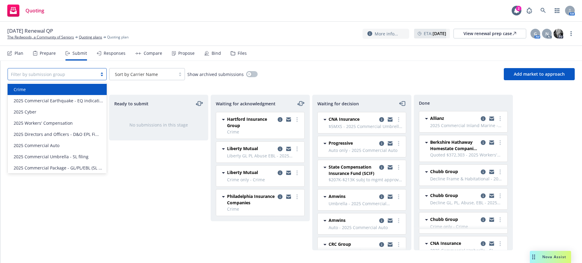
click at [23, 87] on span "Crime" at bounding box center [20, 89] width 12 height 6
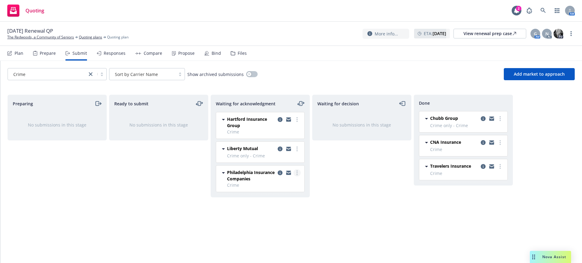
click at [297, 173] on circle "more" at bounding box center [296, 172] width 1 height 1
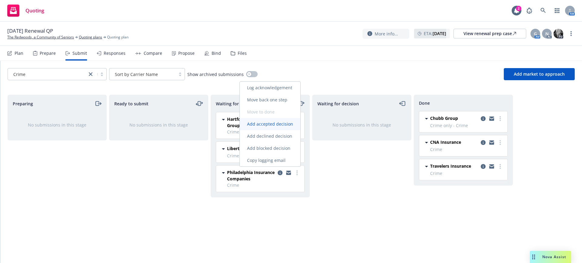
click at [287, 124] on span "Add accepted decision" at bounding box center [270, 124] width 61 height 6
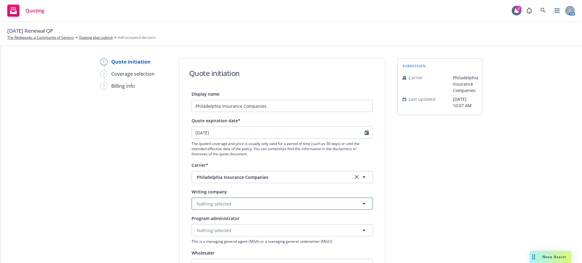
click at [199, 203] on span "Nothing selected" at bounding box center [214, 204] width 35 height 6
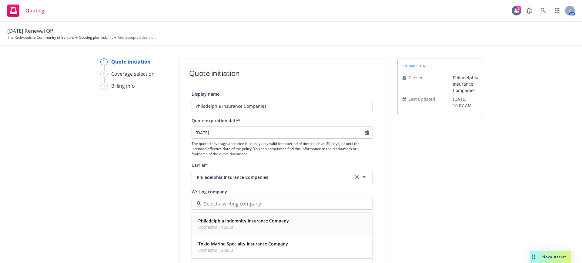
click at [212, 222] on strong "Philadelphia Indemnity Insurance Company" at bounding box center [243, 221] width 91 height 6
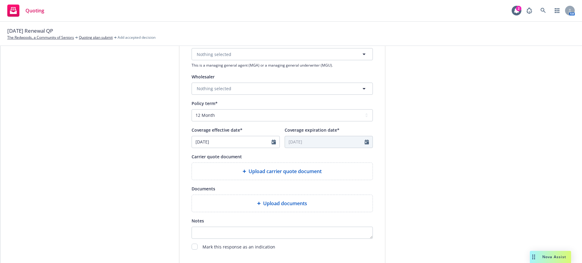
scroll to position [189, 0]
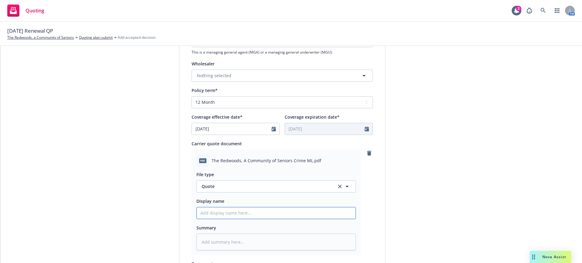
click at [199, 212] on input "Display name" at bounding box center [276, 214] width 159 height 12
click at [236, 212] on input "Crime Phly Quote $" at bounding box center [276, 214] width 159 height 12
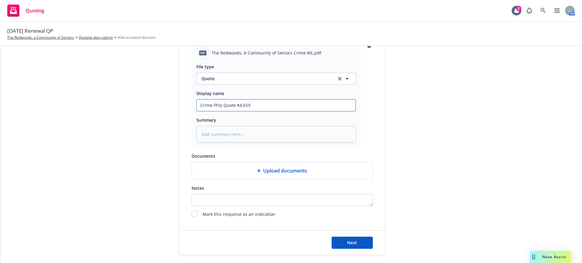
scroll to position [302, 0]
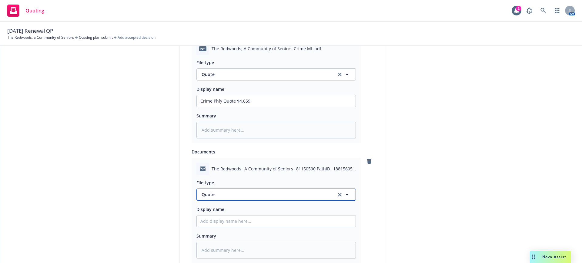
click at [218, 194] on span "Quote" at bounding box center [266, 195] width 128 height 6
click at [235, 225] on div "Quote received" at bounding box center [276, 227] width 152 height 9
click at [197, 221] on input "Display name" at bounding box center [276, 222] width 159 height 12
click at [197, 247] on textarea at bounding box center [275, 250] width 159 height 17
paste textarea "**********"
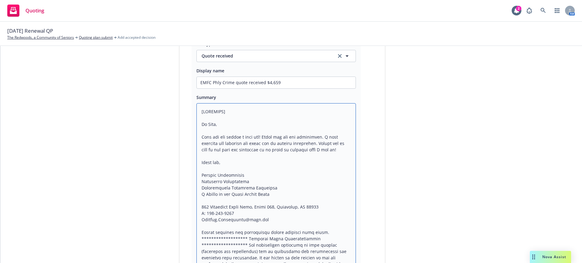
scroll to position [425, 0]
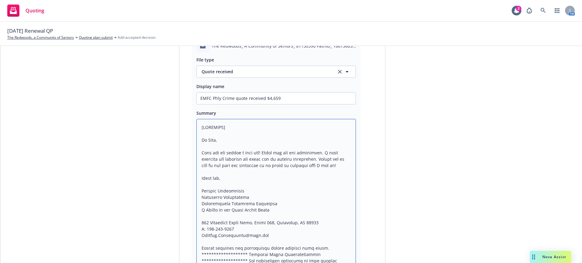
drag, startPoint x: 193, startPoint y: 129, endPoint x: 271, endPoint y: 126, distance: 77.4
click at [267, 128] on textarea at bounding box center [275, 229] width 159 height 220
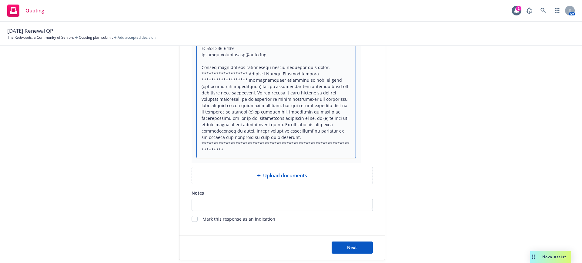
scroll to position [602, 0]
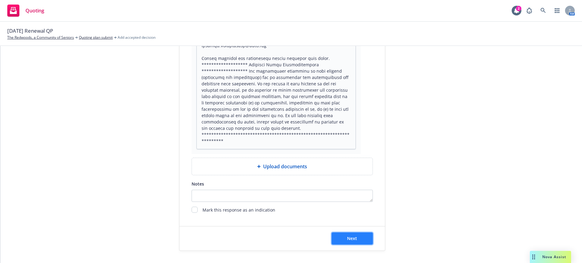
click at [359, 238] on button "Next" at bounding box center [352, 239] width 41 height 12
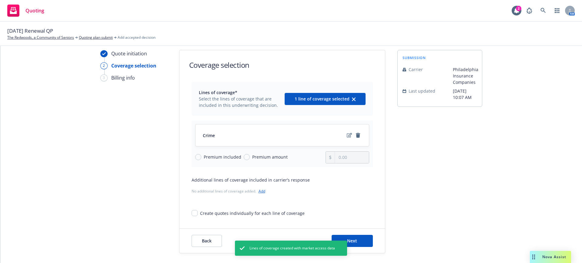
scroll to position [11, 0]
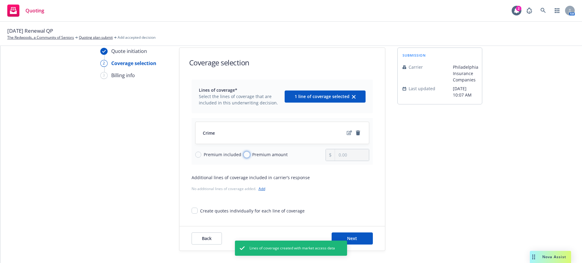
click at [244, 154] on input "Premium amount" at bounding box center [247, 155] width 6 height 6
drag, startPoint x: 349, startPoint y: 152, endPoint x: 330, endPoint y: 155, distance: 18.7
click at [330, 155] on div "0.00" at bounding box center [347, 155] width 44 height 12
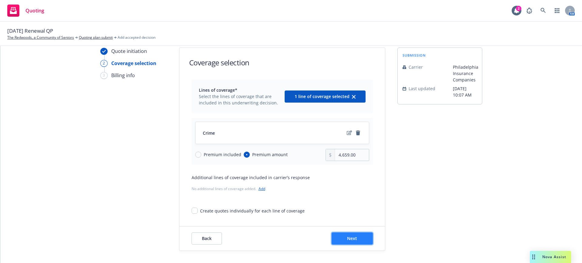
click at [347, 238] on span "Next" at bounding box center [352, 239] width 10 height 6
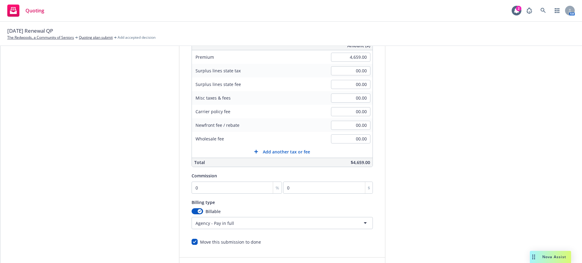
scroll to position [86, 0]
click at [192, 209] on button "button" at bounding box center [198, 211] width 12 height 6
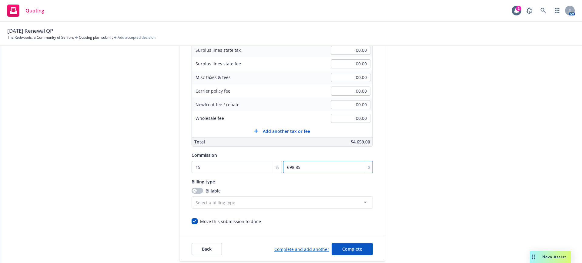
scroll to position [117, 0]
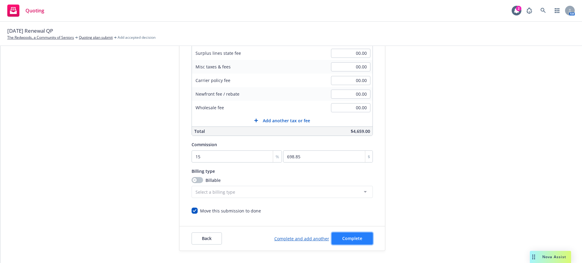
click at [358, 236] on button "Complete" at bounding box center [352, 239] width 41 height 12
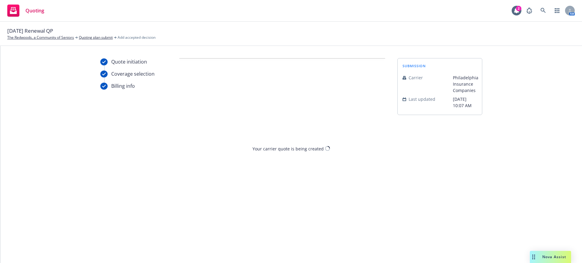
scroll to position [0, 0]
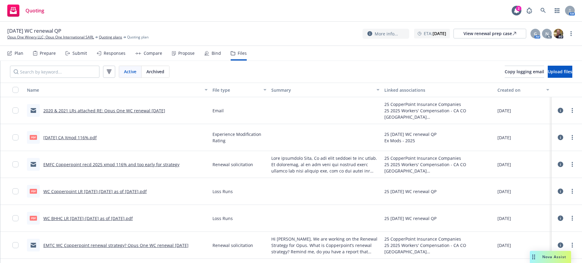
click at [109, 109] on link "2020 & 2021 LRs attached RE: Opus One WC renewal [DATE]" at bounding box center [104, 111] width 122 height 6
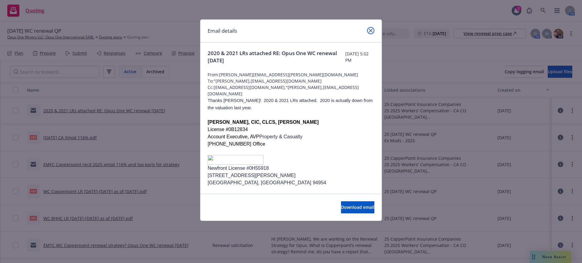
click at [371, 29] on icon "close" at bounding box center [371, 31] width 4 height 4
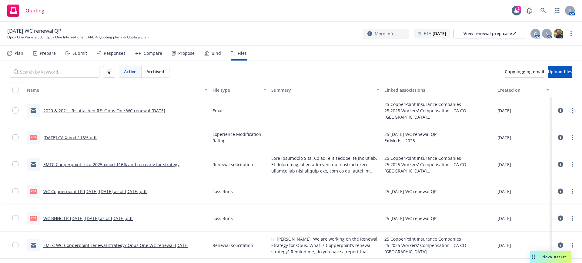
click at [572, 109] on icon "more" at bounding box center [572, 110] width 1 height 5
click at [528, 148] on link "Edit" at bounding box center [545, 147] width 60 height 12
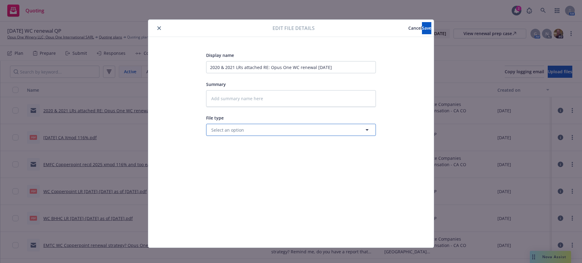
click at [225, 128] on span "Select an option" at bounding box center [227, 130] width 33 height 6
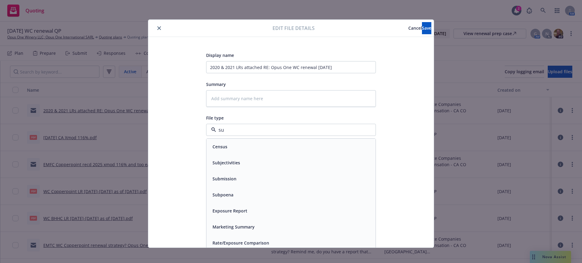
type input "s"
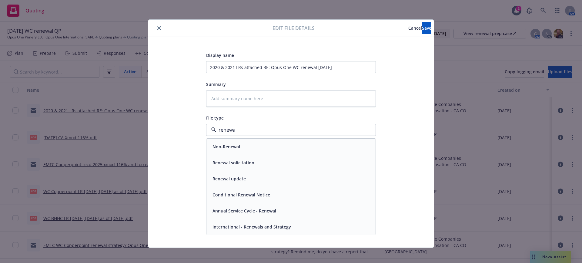
type input "renewal"
click at [230, 162] on span "Renewal solicitation" at bounding box center [233, 163] width 42 height 6
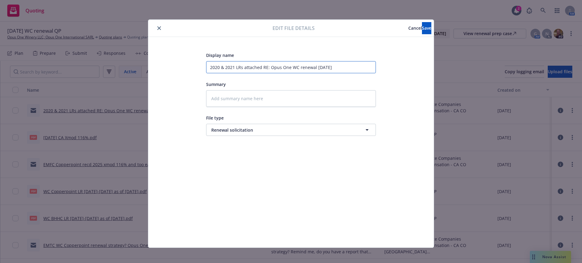
click at [207, 66] on input "2020 & 2021 LRs attached RE: Opus One WC renewal [DATE]" at bounding box center [291, 67] width 170 height 12
type textarea "x"
type input "E2020 & 2021 LRs attached RE: Opus One WC renewal [DATE]"
type textarea "x"
type input "EM2020 & 2021 LRs attached RE: Opus One WC renewal [DATE]"
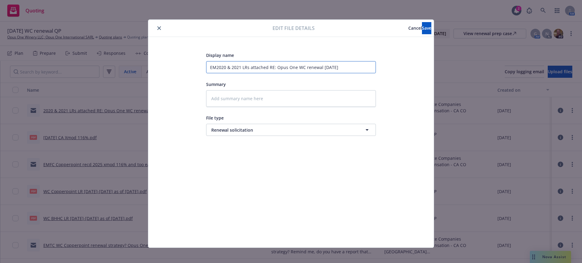
type textarea "x"
type input "EMT2020 & 2021 LRs attached RE: Opus One WC renewal [DATE]"
type textarea "x"
type input "EMTC2020 & 2021 LRs attached RE: Opus One WC renewal [DATE]"
type textarea "x"
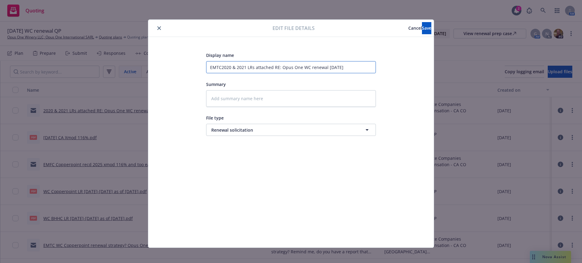
type input "EMTC 2020 & 2021 LRs attached RE: Opus One WC renewal [DATE]"
type textarea "x"
type input "EMTC W2020 & 2021 LRs attached RE: Opus One WC renewal [DATE]"
type textarea "x"
type input "EMTC WC2020 & 2021 LRs attached RE: Opus One WC renewal [DATE]"
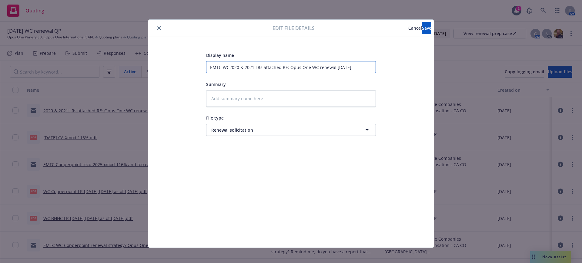
type textarea "x"
type input "EMTC WC 2020 & 2021 LRs attached RE: Opus One WC renewal [DATE]"
type textarea "x"
type input "EMTC WC C2020 & 2021 LRs attached RE: Opus One WC renewal [DATE]"
type textarea "x"
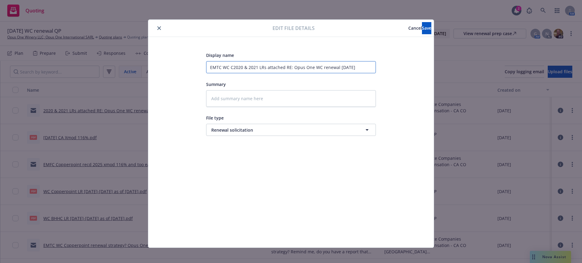
type input "EMTC WC Co2020 & 2021 LRs attached RE: Opus One WC renewal [DATE]"
type textarea "x"
type input "EMTC WC Cop2020 & 2021 LRs attached RE: Opus One WC renewal [DATE]"
type textarea "x"
type input "EMTC WC Copp2020 & 2021 LRs attached RE: Opus One WC renewal [DATE]"
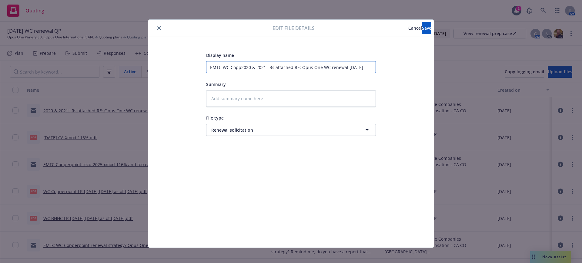
type textarea "x"
type input "EMTC WC Coppo2020 & 2021 LRs attached RE: Opus One WC renewal [DATE]"
type textarea "x"
type input "EMTC WC Copp2020 & 2021 LRs attached RE: Opus One WC renewal [DATE]"
type textarea "x"
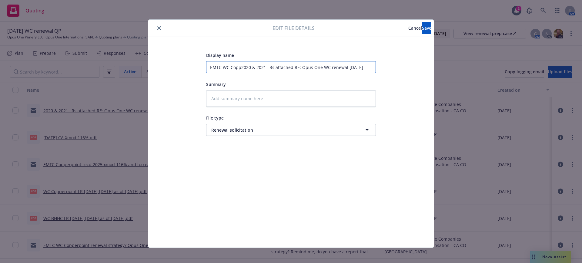
type input "EMTC WC Coppe2020 & 2021 LRs attached RE: Opus One WC renewal [DATE]"
type textarea "x"
type input "EMTC WC Copper2020 & 2021 LRs attached RE: Opus One WC renewal [DATE]"
type textarea "x"
type input "EMTC WC Copperp2020 & 2021 LRs attached RE: Opus One WC renewal [DATE]"
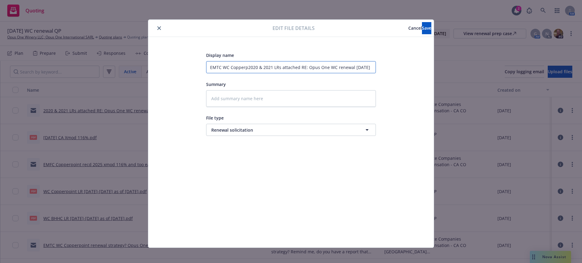
type textarea "x"
type input "EMTC WC Copperpo2020 & 2021 LRs attached RE: Opus One WC renewal [DATE]"
type textarea "x"
type input "EMTC WC Copperpoi2020 & 2021 LRs attached RE: Opus One WC renewal [DATE]"
type textarea "x"
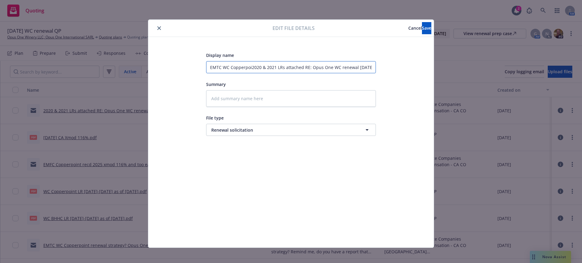
type input "EMTC WC Copperpoin2020 & 2021 LRs attached RE: Opus One WC renewal [DATE]"
type textarea "x"
type input "EMTC WC Copperpoint2020 & 2021 LRs attached RE: Opus One WC renewal [DATE]"
type textarea "x"
type input "EMTC WC Copperpoint 2020 & 2021 LRs attached RE: Opus One WC renewal [DATE]"
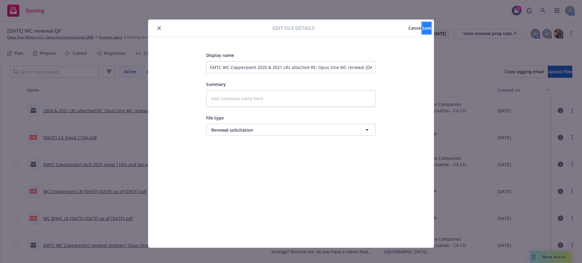
click at [422, 27] on button "Save" at bounding box center [426, 28] width 9 height 12
type textarea "x"
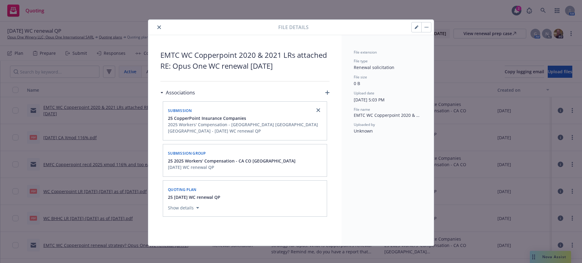
click at [157, 26] on icon "close" at bounding box center [159, 27] width 4 height 4
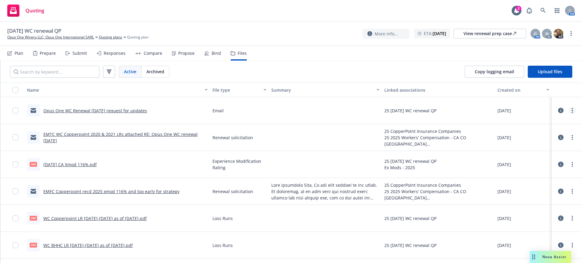
click at [572, 109] on circle "more" at bounding box center [572, 108] width 1 height 1
click at [523, 147] on link "Edit" at bounding box center [539, 147] width 60 height 12
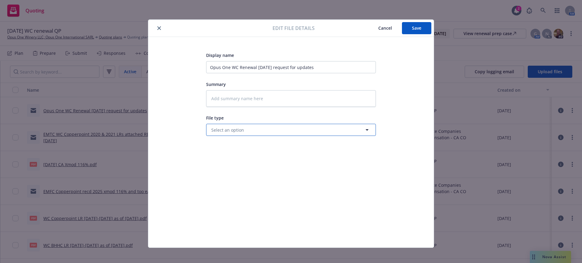
click at [248, 129] on button "Select an option" at bounding box center [291, 130] width 170 height 12
type input "renewal s"
click at [229, 145] on span "Renewal solicitation" at bounding box center [233, 147] width 42 height 6
click at [206, 67] on input "Opus One WC Renewal [DATE] request for updates" at bounding box center [291, 67] width 170 height 12
type textarea "x"
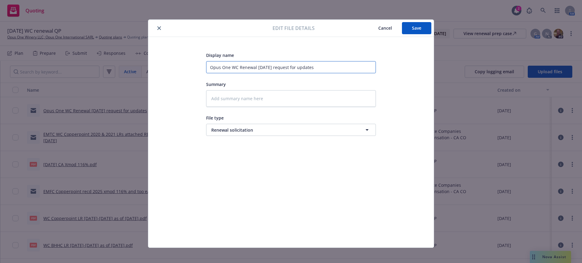
type input "EOpus One WC Renewal [DATE] request for updates"
type textarea "x"
type input "EMOpus One WC Renewal [DATE] request for updates"
type textarea "x"
type input "EMTOpus One WC Renewal [DATE] request for updates"
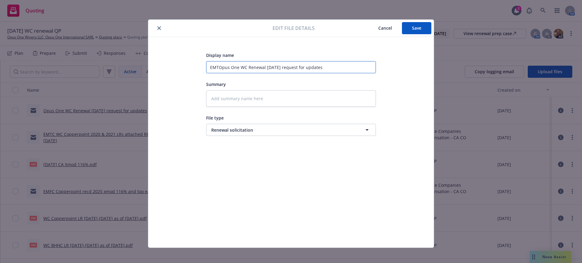
type textarea "x"
type input "EMTIOpus One WC Renewal [DATE] request for updates"
type textarea "x"
type input "EMTI Opus One WC Renewal [DATE] request for updates"
type textarea "x"
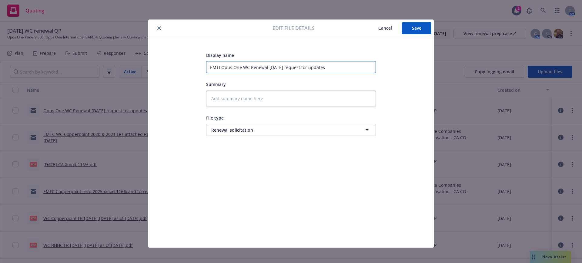
type input "EMTI WOpus One WC Renewal [DATE] request for updates"
type textarea "x"
type input "EMTI WCOpus One WC Renewal [DATE] request for updates"
type textarea "x"
type input "EMTI WC Opus One WC Renewal [DATE] request for updates"
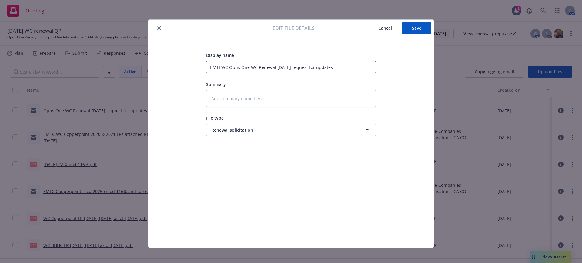
type textarea "x"
type input "EMTI WC rOpus One WC Renewal [DATE] request for updates"
type textarea "x"
type input "EMTI WC reOpus One WC Renewal [DATE] request for updates"
type textarea "x"
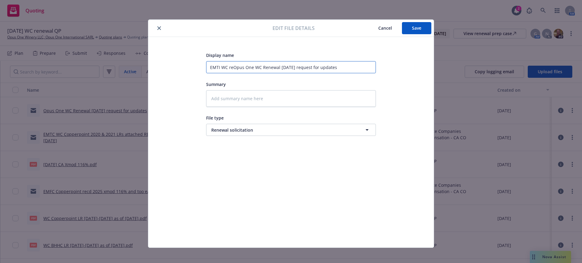
type input "EMTI WC rOpus One WC Renewal [DATE] request for updates"
type textarea "x"
type input "EMTI WC Opus One WC Renewal [DATE] request for updates"
click at [208, 97] on textarea at bounding box center [291, 98] width 170 height 17
paste textarea "Hello, Opus’ WC Renewal is quickly approaching on [DATE]. The year is flying by…"
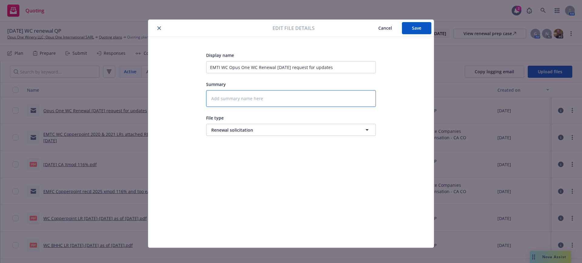
type textarea "x"
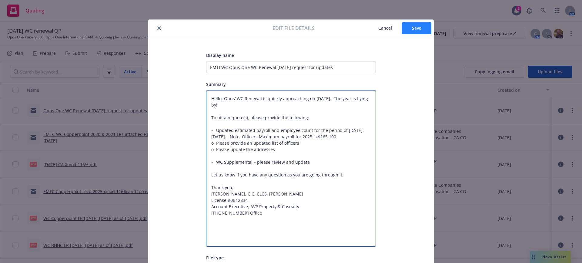
type textarea "Hello, Opus’ WC Renewal is quickly approaching on [DATE]. The year is flying by…"
click at [413, 25] on span "Save" at bounding box center [416, 28] width 9 height 6
type textarea "x"
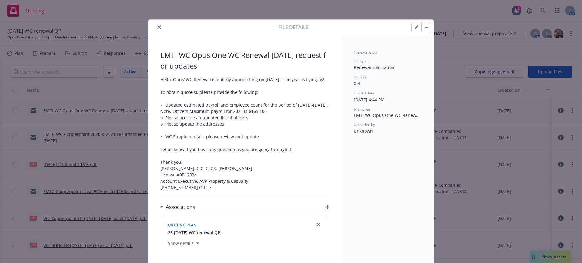
click at [157, 26] on icon "close" at bounding box center [159, 27] width 4 height 4
